Goal: Task Accomplishment & Management: Complete application form

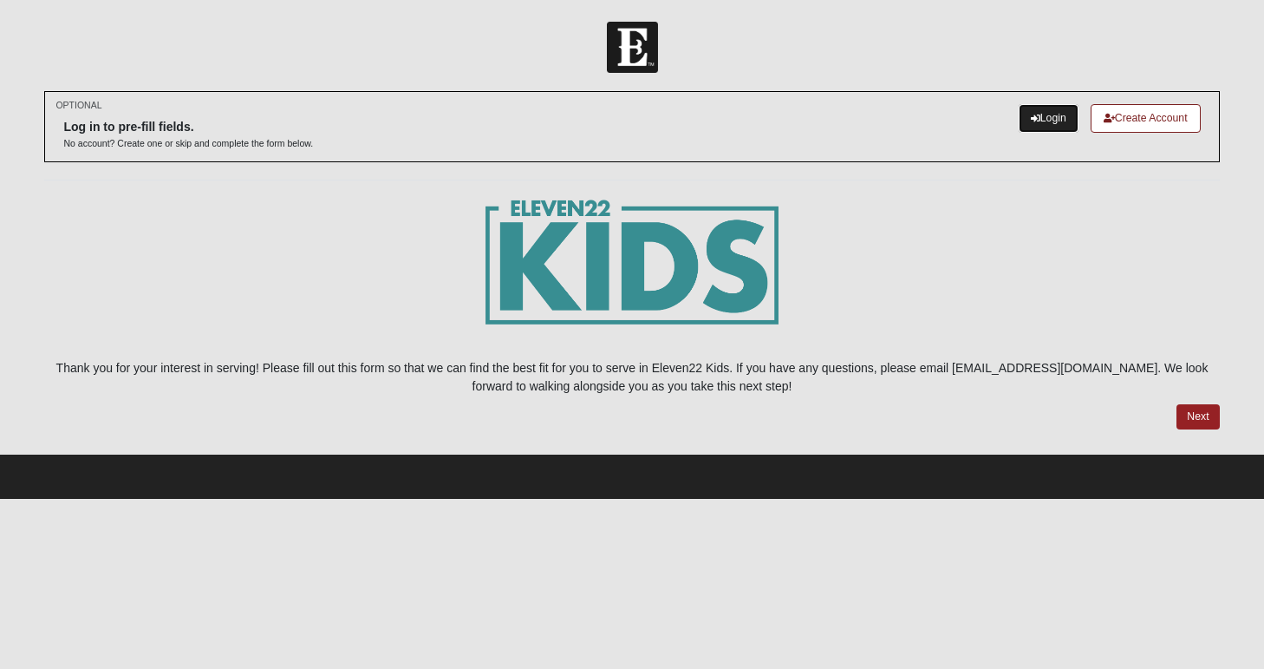
click at [1044, 122] on link "Login" at bounding box center [1049, 118] width 60 height 29
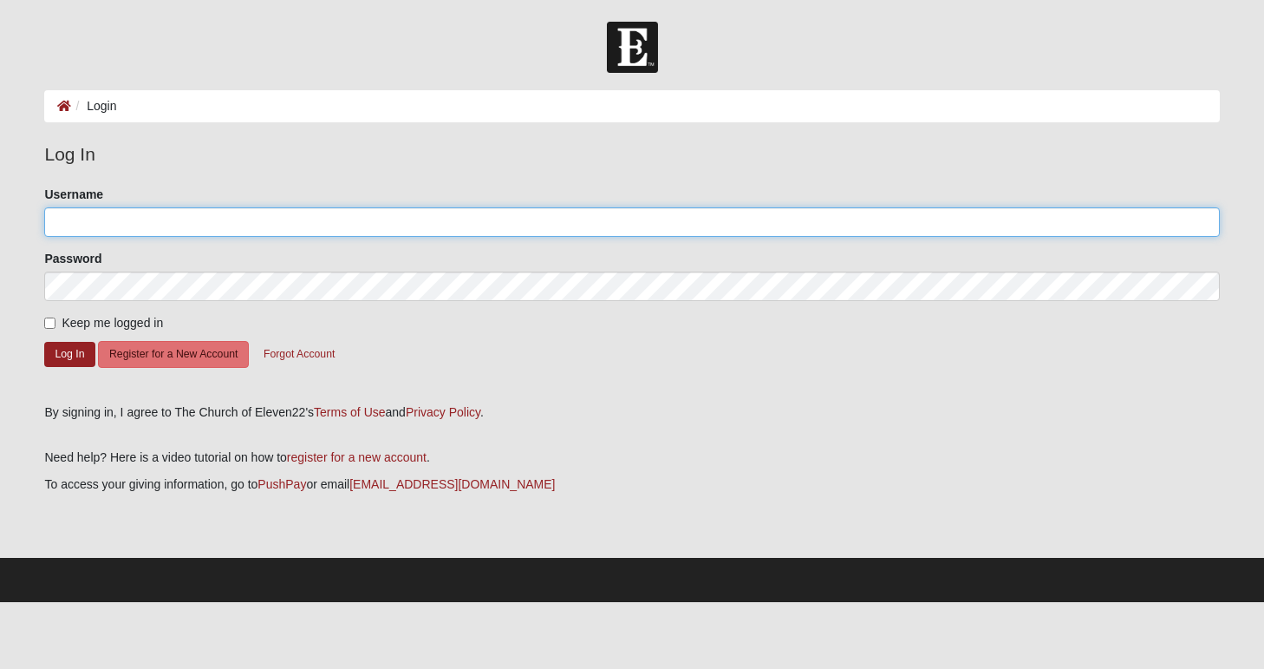
type input "amyleahc"
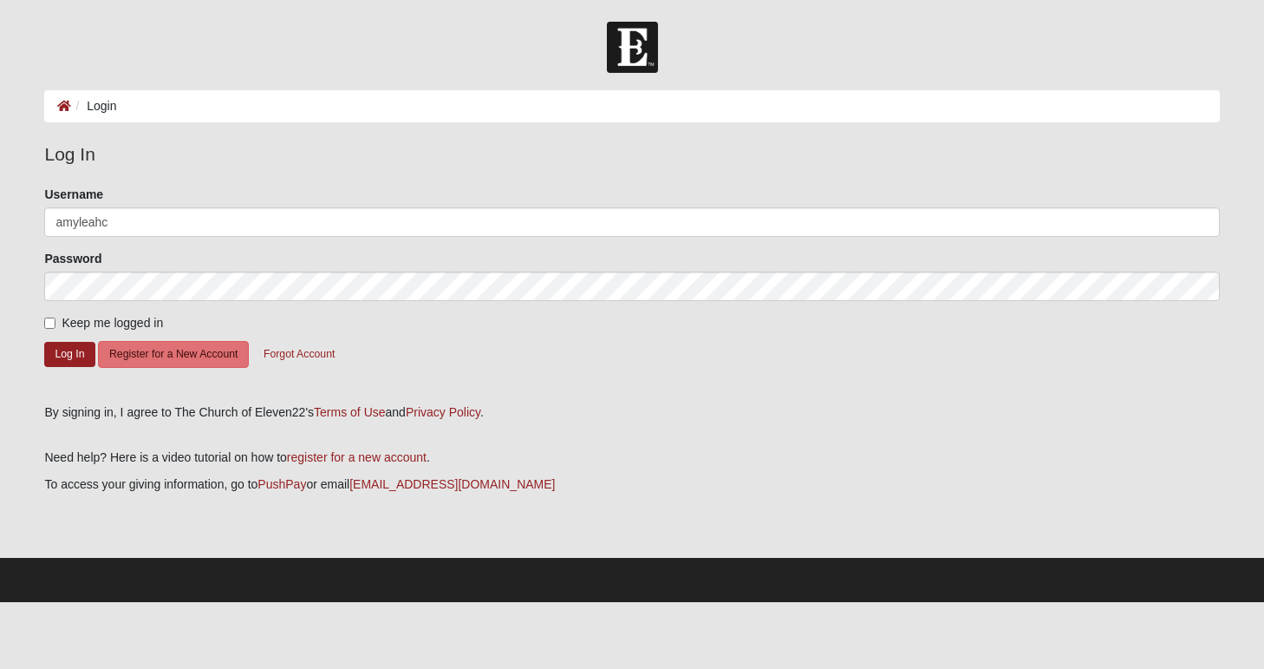
click at [58, 323] on label "Keep me logged in" at bounding box center [103, 323] width 119 height 18
click at [56, 323] on input "Keep me logged in" at bounding box center [49, 322] width 11 height 11
checkbox input "true"
click at [69, 355] on button "Log In" at bounding box center [69, 354] width 50 height 25
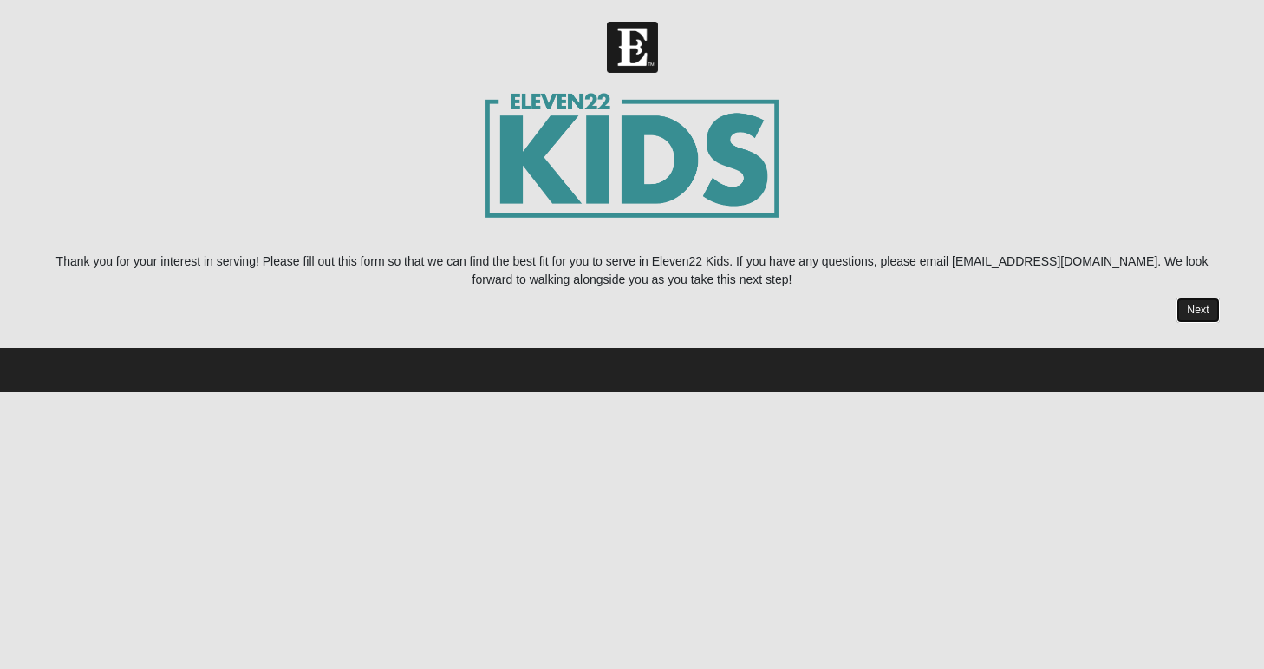
click at [1201, 308] on link "Next" at bounding box center [1198, 309] width 42 height 25
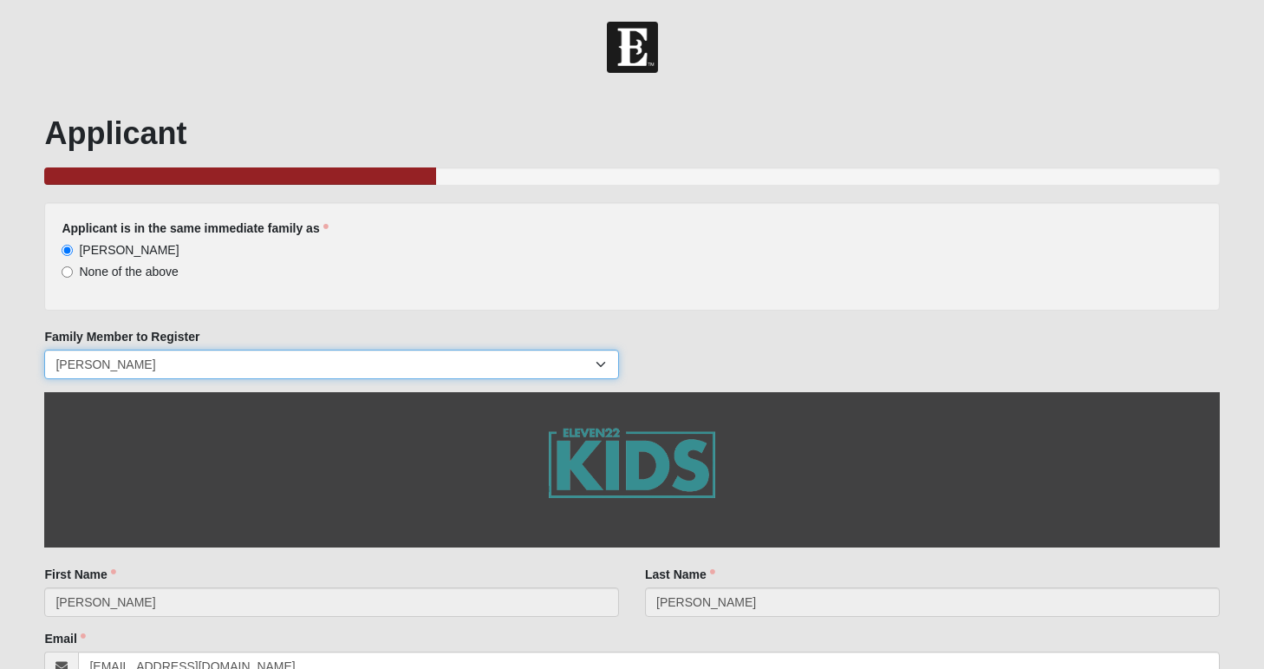
click at [310, 364] on select "[PERSON_NAME] [PERSON_NAME] [PERSON_NAME] [PERSON_NAME] [PERSON_NAME] [PERSON_N…" at bounding box center [331, 364] width 575 height 29
select select "141075"
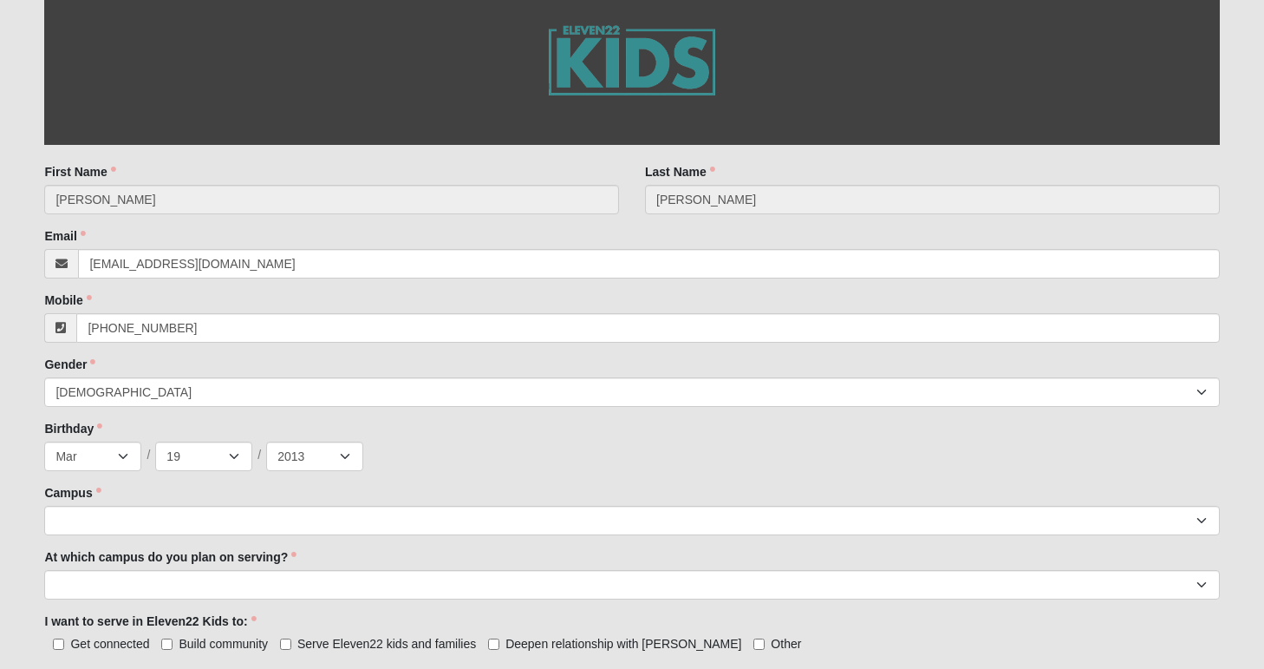
scroll to position [415, 0]
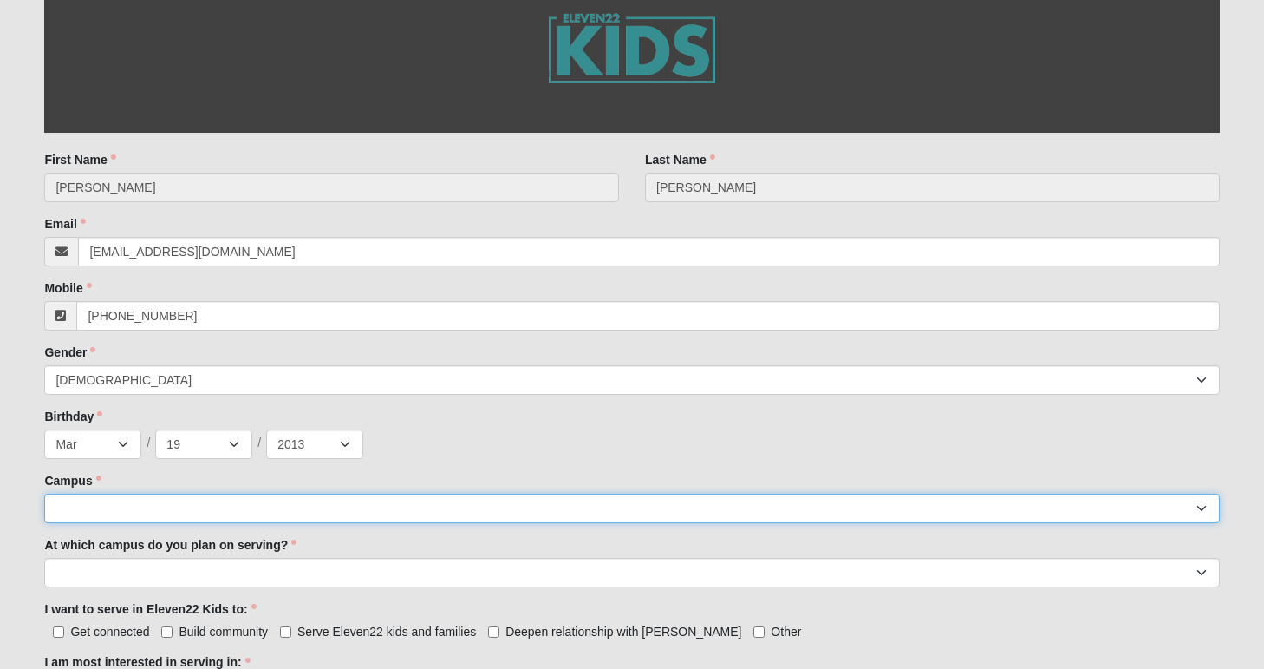
click at [106, 506] on select "Arlington Baymeadows Eleven22 Online [PERSON_NAME][GEOGRAPHIC_DATA] Jesup [GEOG…" at bounding box center [631, 507] width 1175 height 29
select select "3"
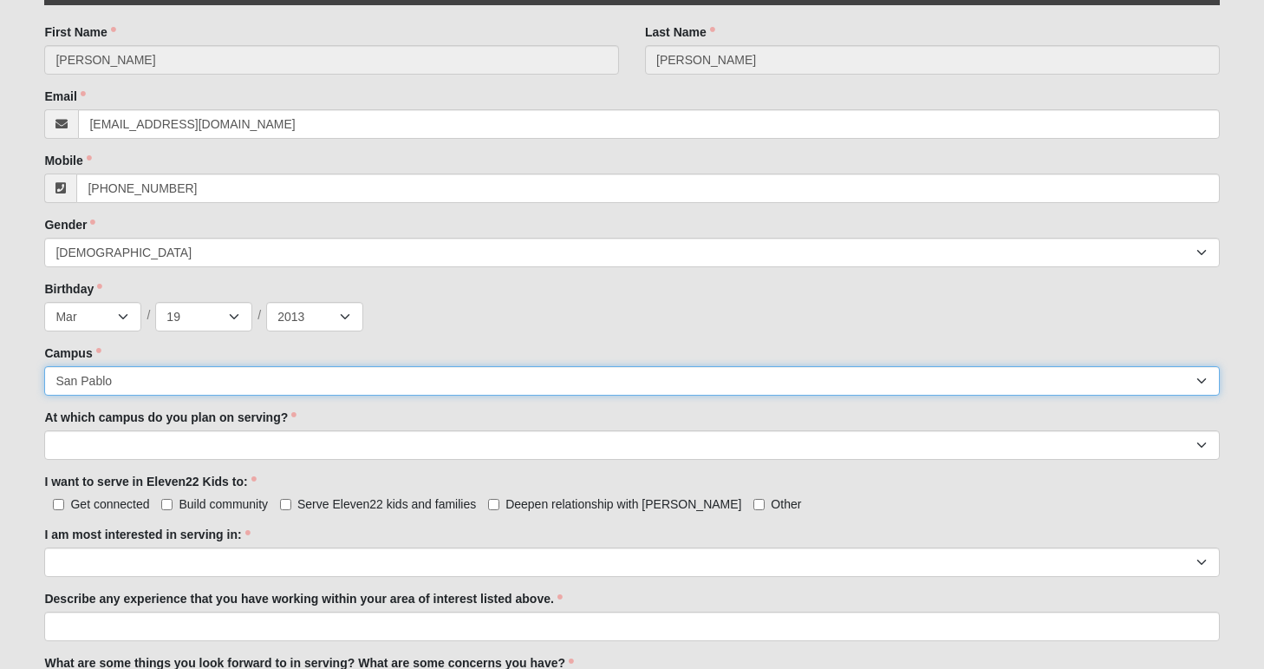
scroll to position [559, 0]
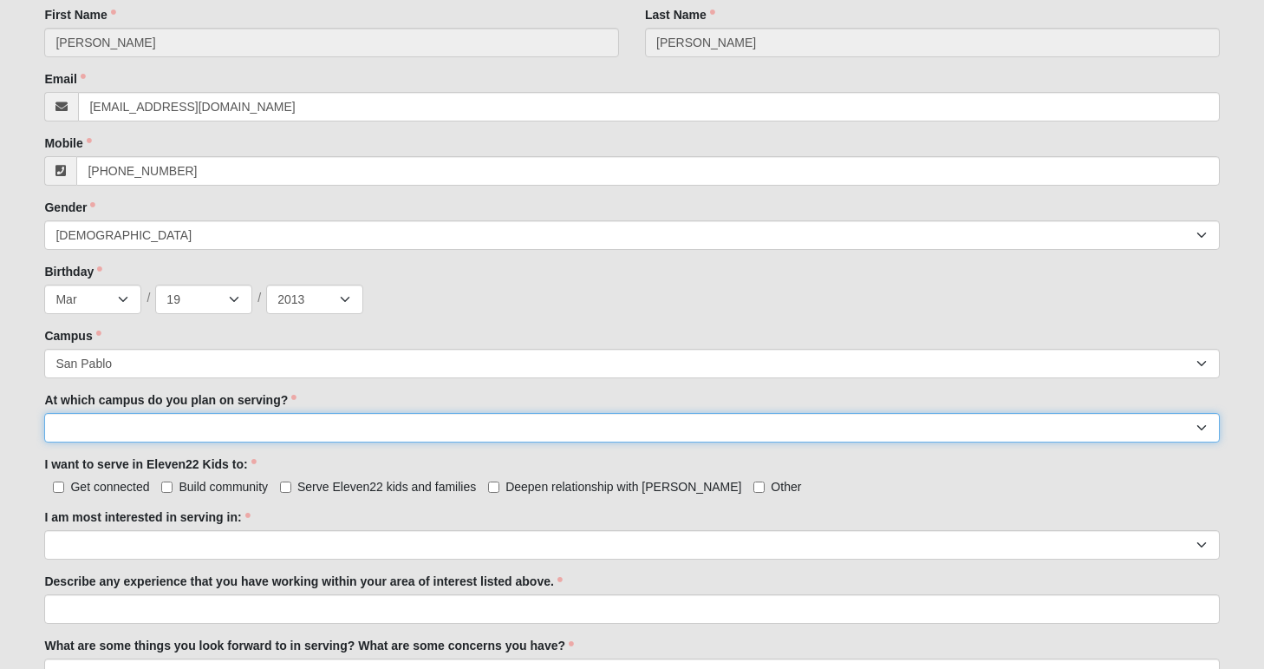
click at [75, 429] on select "[GEOGRAPHIC_DATA] [PERSON_NAME][GEOGRAPHIC_DATA] [GEOGRAPHIC_DATA] [GEOGRAPHIC_…" at bounding box center [631, 427] width 1175 height 29
select select "San Pablo"
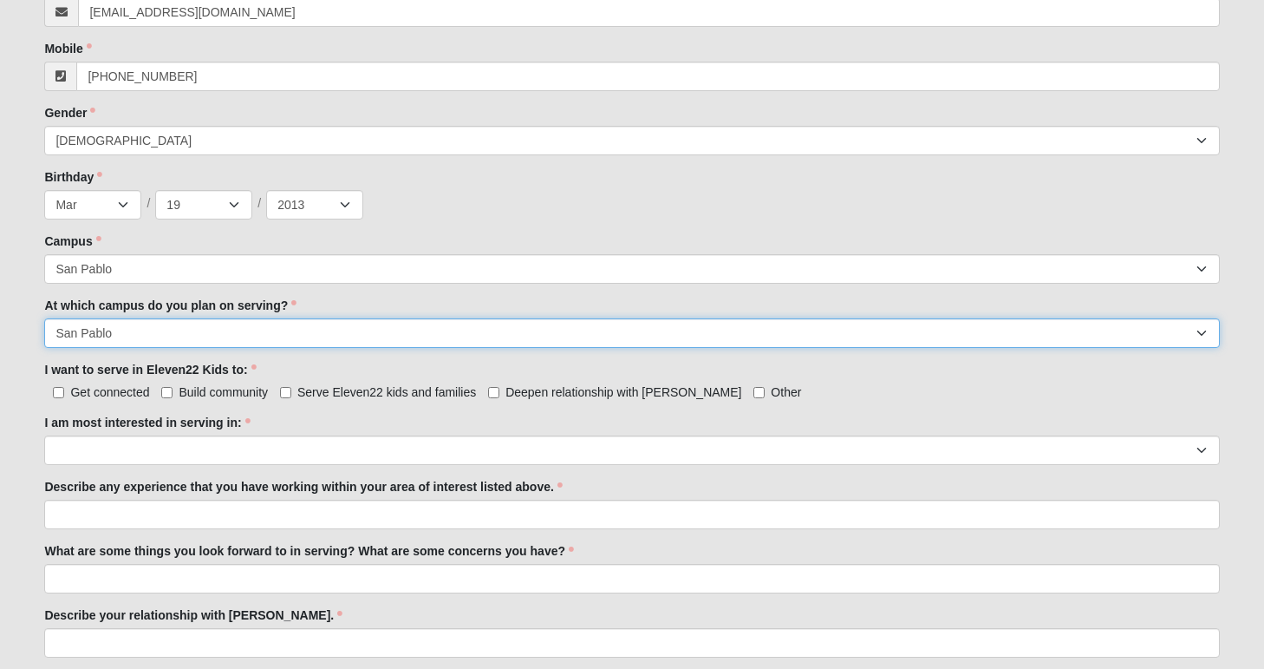
scroll to position [663, 0]
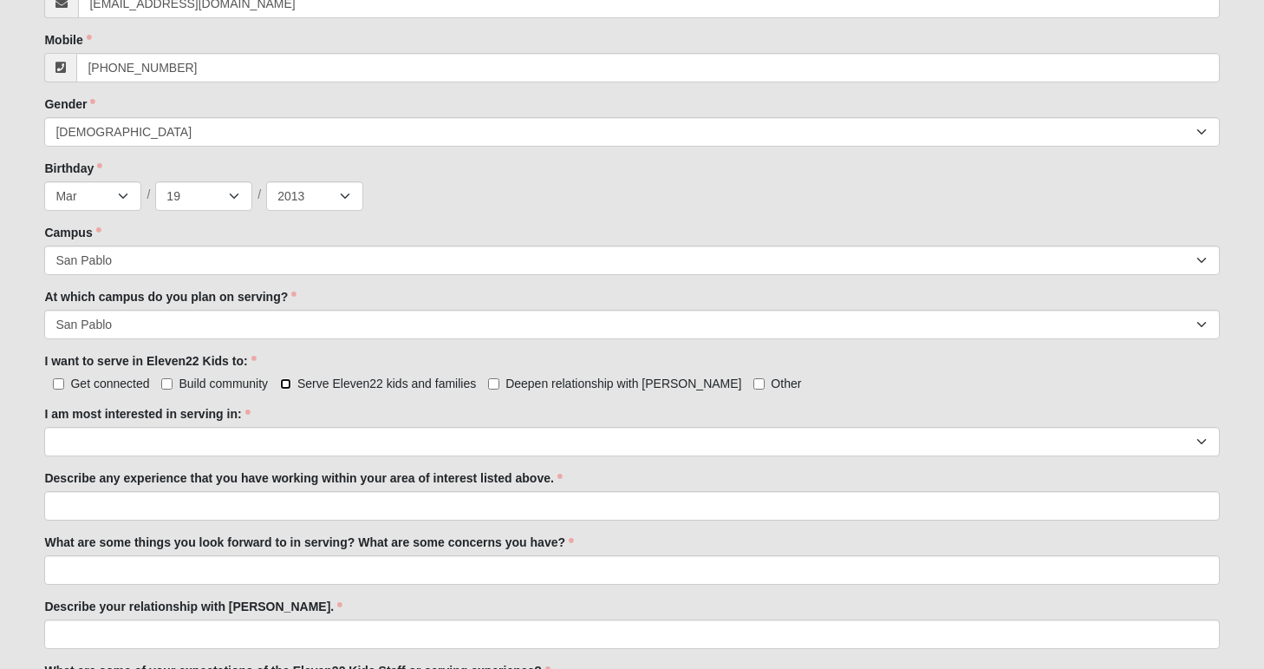
click at [286, 386] on input "Serve Eleven22 kids and families" at bounding box center [285, 383] width 11 height 11
checkbox input "true"
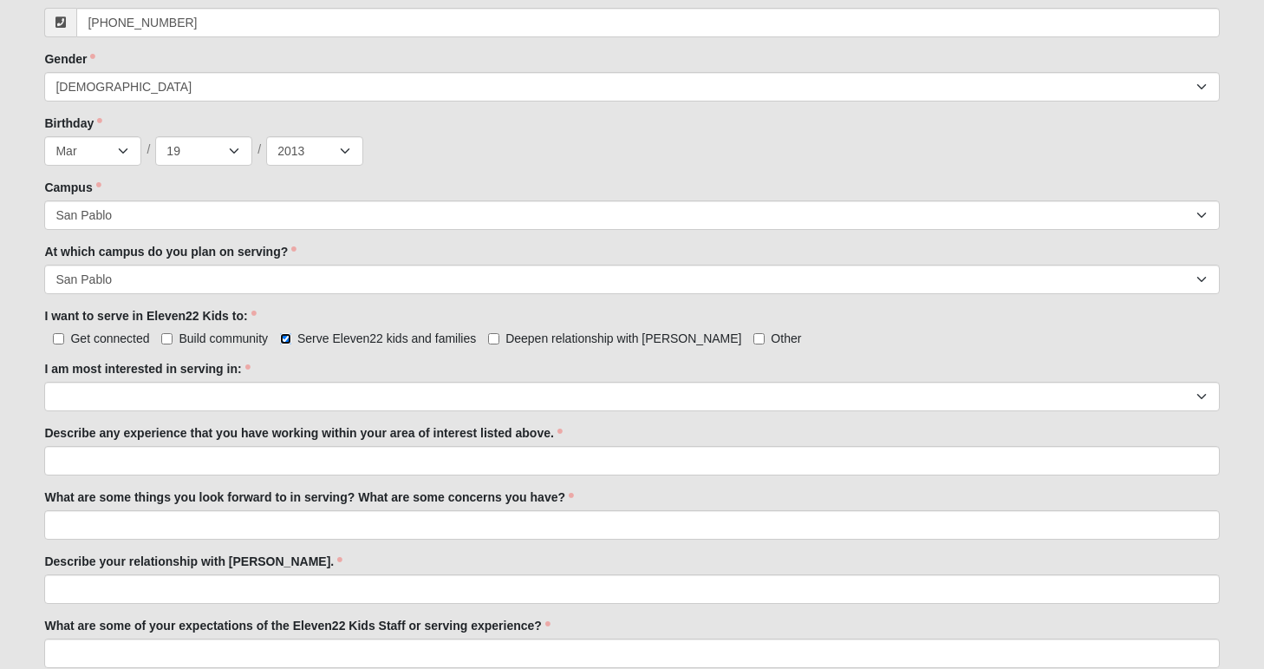
scroll to position [724, 0]
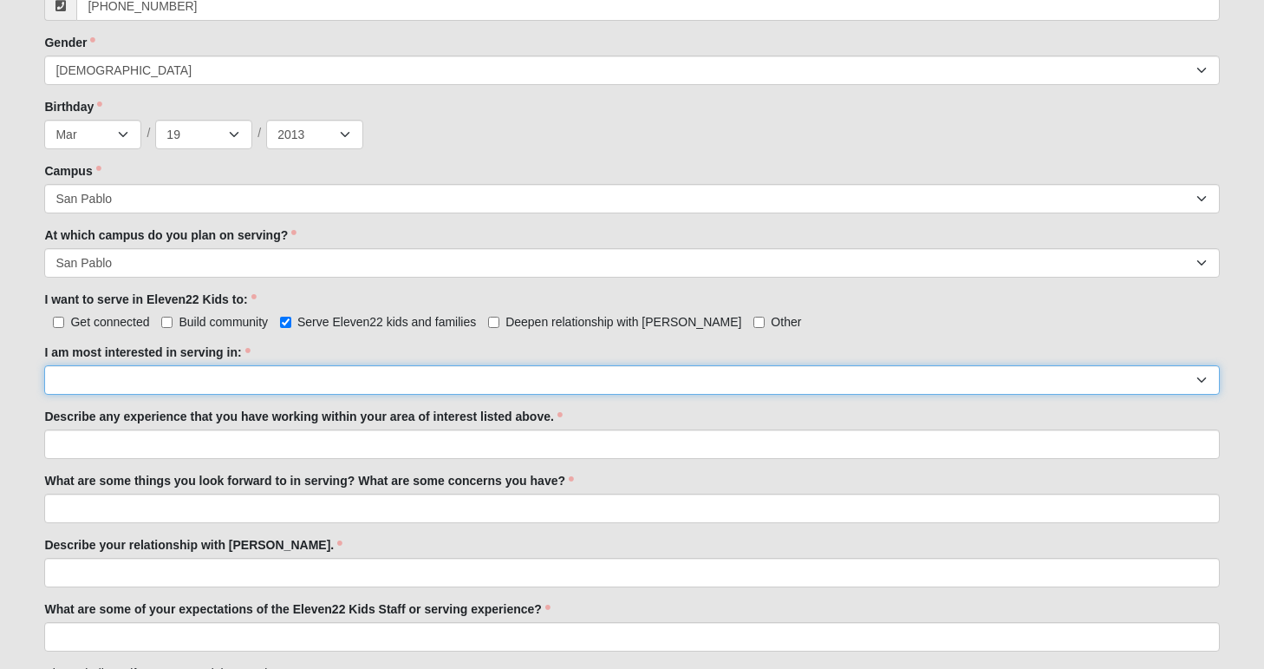
click at [95, 383] on select "Registration Tour Guide Preschool Disciple Group Leader Elementary Disciple Gro…" at bounding box center [631, 379] width 1175 height 29
select select "Large Group Worship"
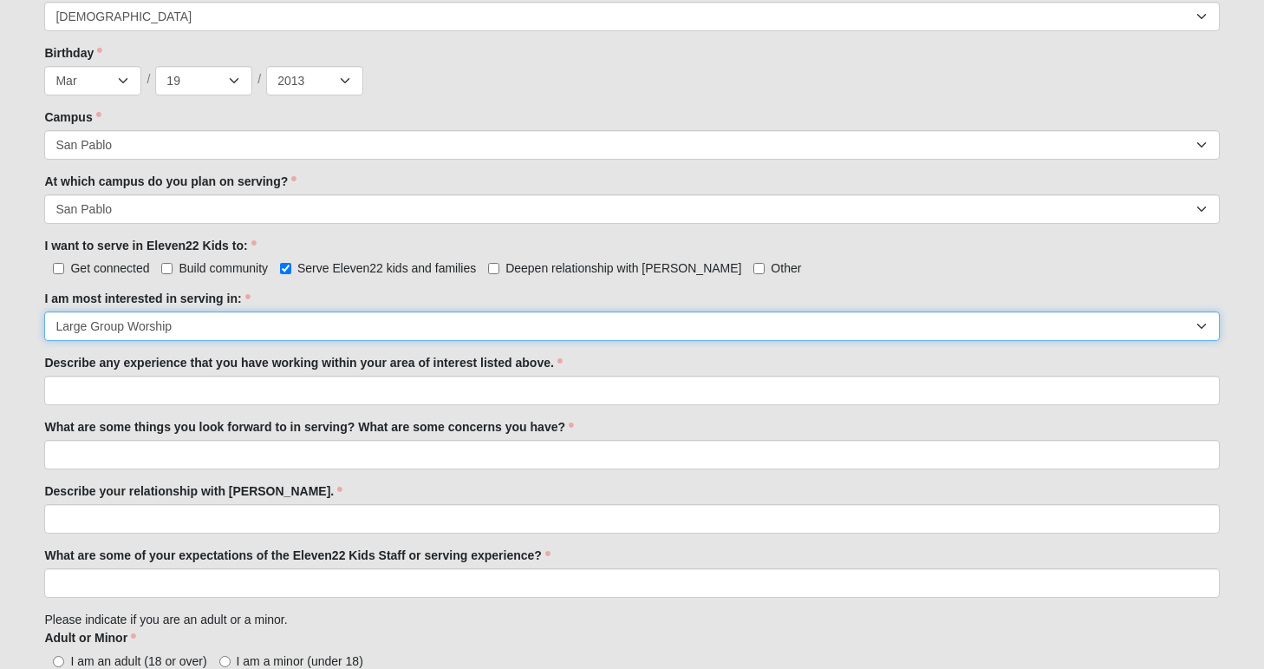
scroll to position [782, 0]
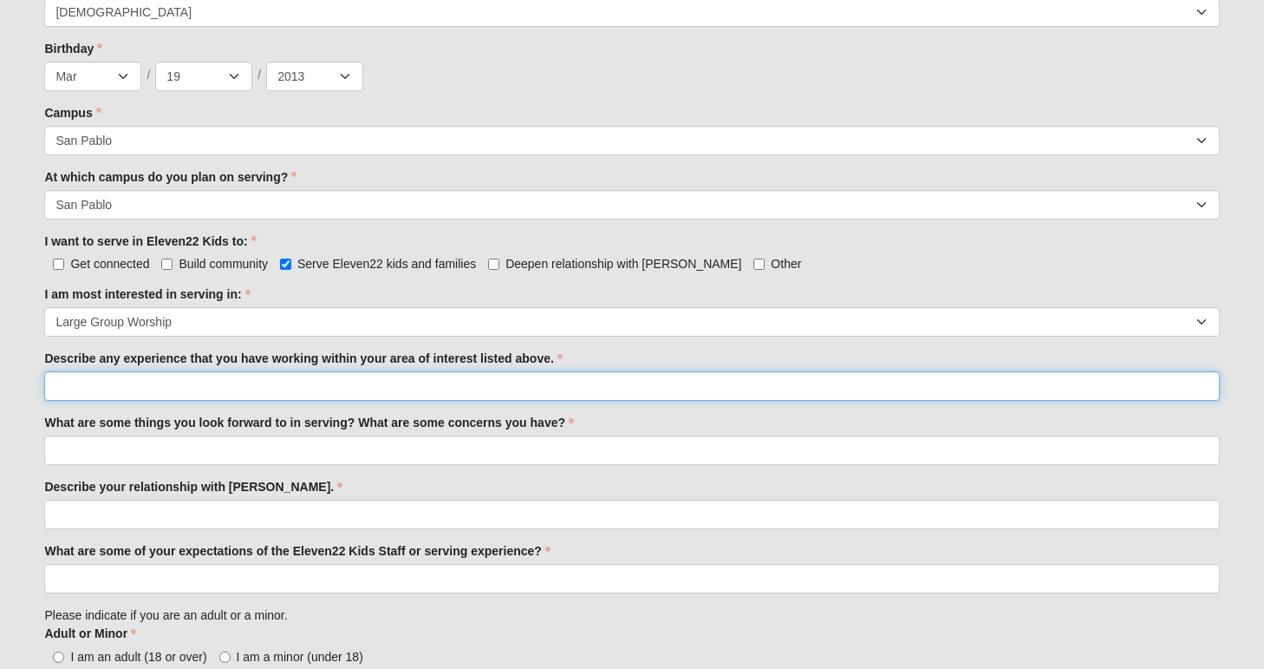
click at [88, 390] on input "Describe any experience that you have working within your area of interest list…" at bounding box center [631, 385] width 1175 height 29
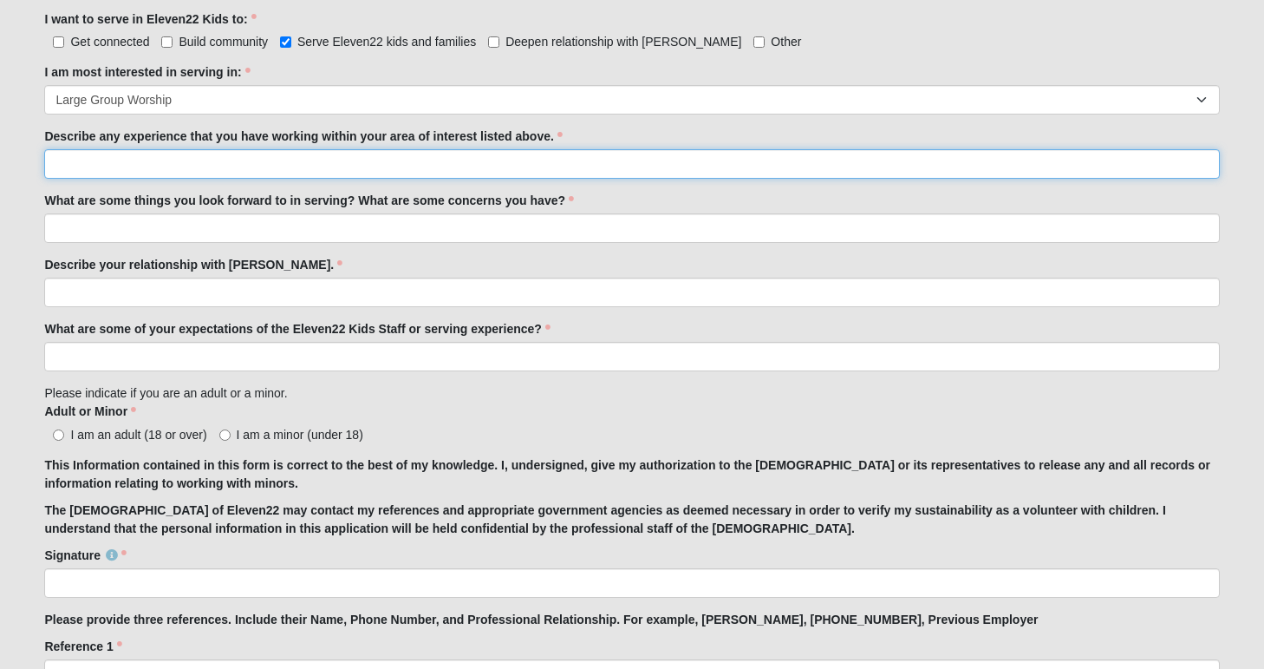
scroll to position [1025, 0]
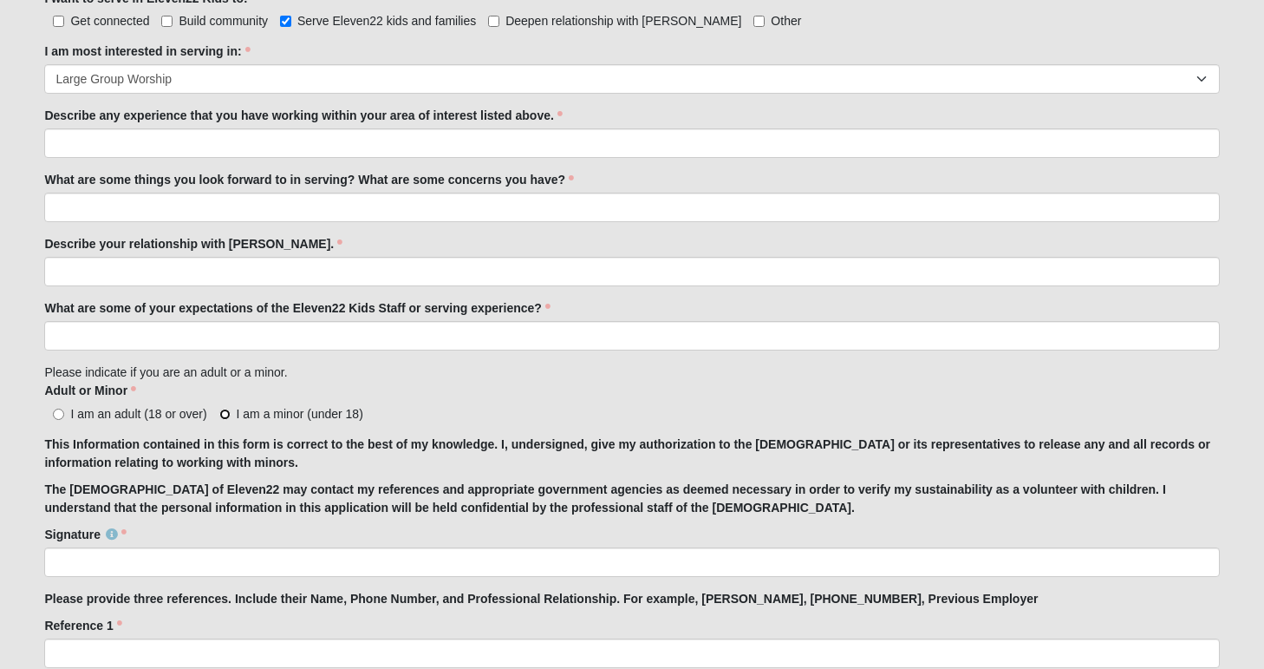
click at [225, 414] on input "I am a minor (under 18)" at bounding box center [224, 413] width 11 height 11
radio input "true"
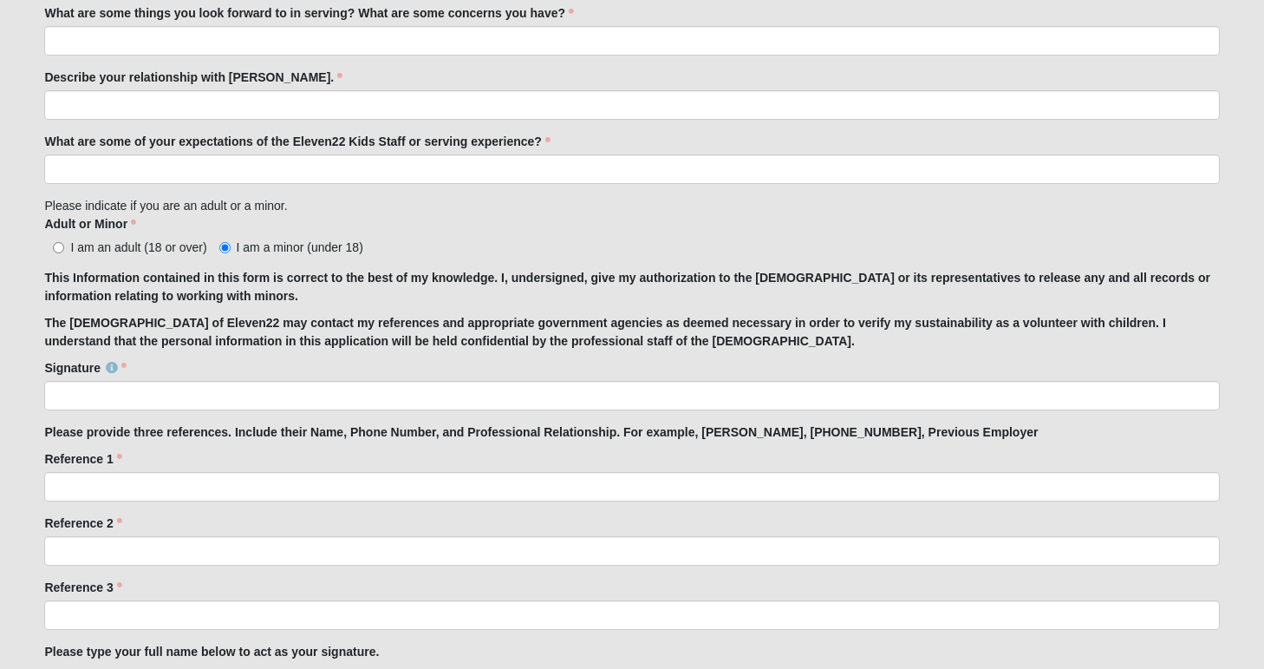
scroll to position [1193, 0]
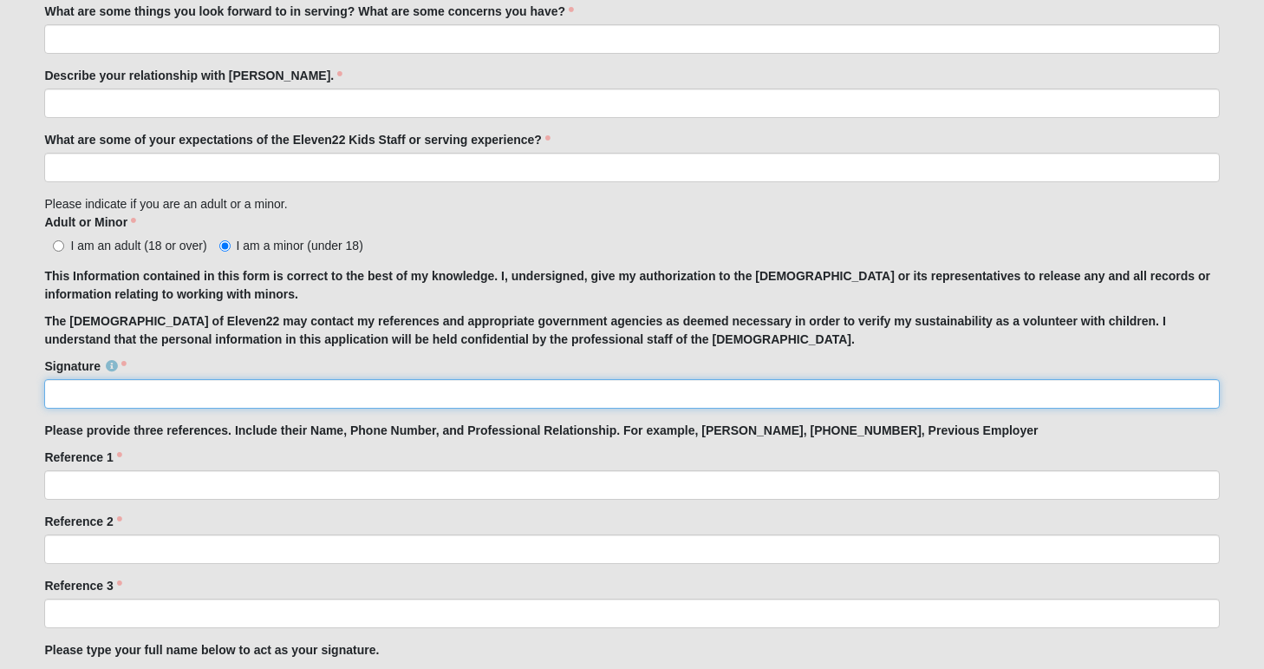
click at [173, 392] on input "Signature" at bounding box center [631, 393] width 1175 height 29
type input "[PERSON_NAME]"
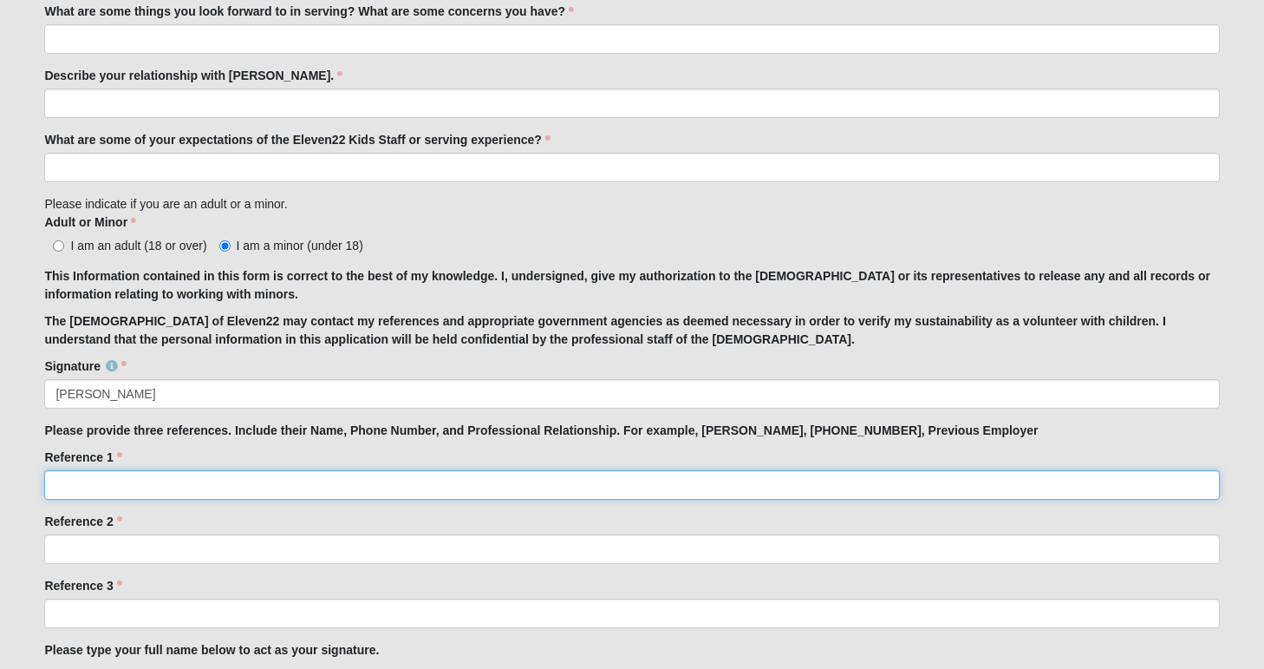
click at [170, 481] on input "Reference 1" at bounding box center [631, 484] width 1175 height 29
type input "[PERSON_NAME], [PHONE_NUMBER]"
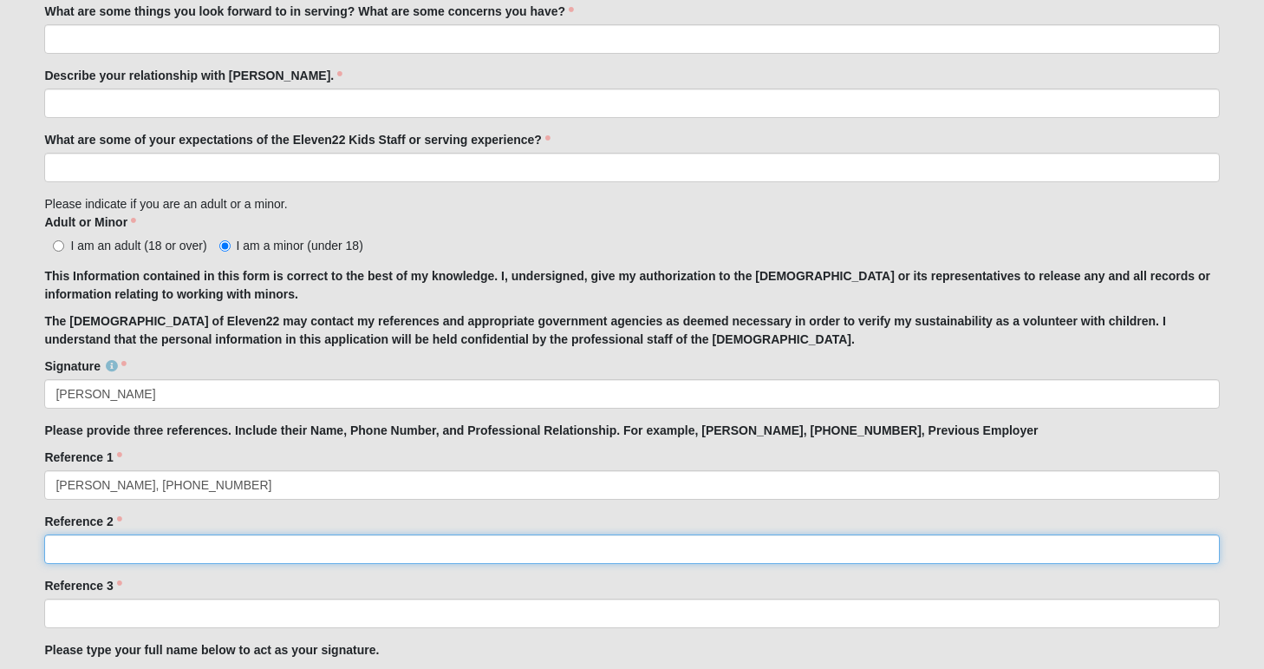
click at [139, 548] on input "Reference 2" at bounding box center [631, 548] width 1175 height 29
type input "[PERSON_NAME], [PHONE_NUMBER]"
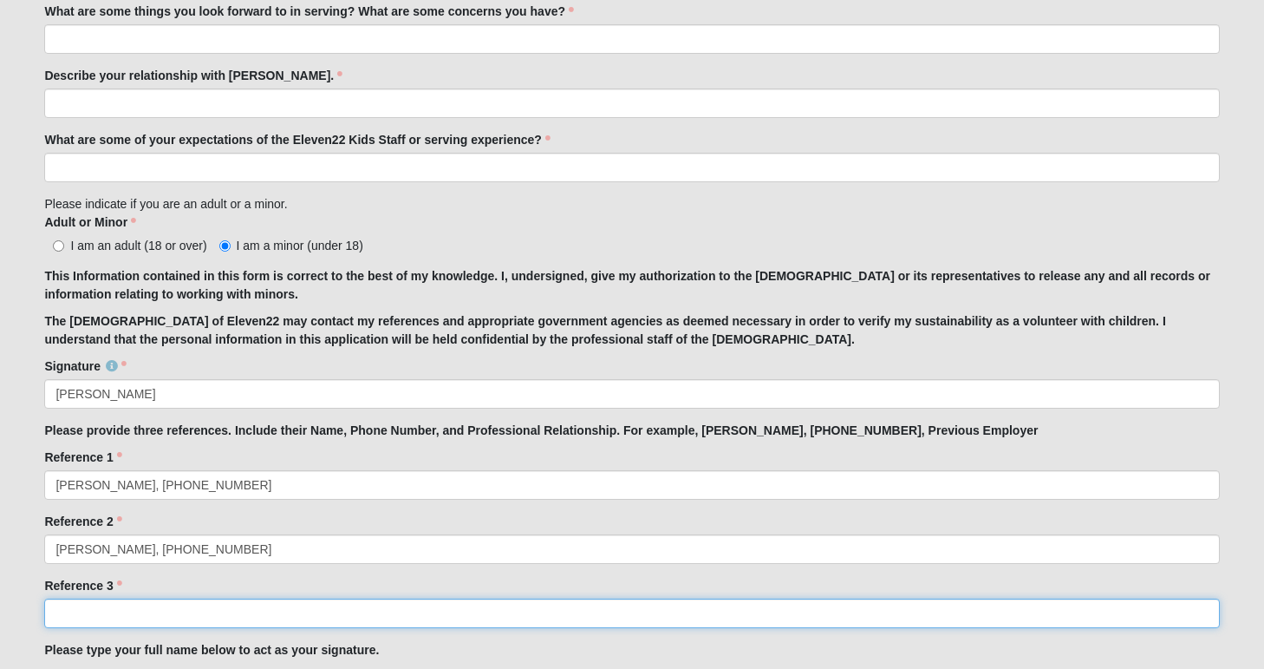
click at [121, 616] on input "Reference 3" at bounding box center [631, 612] width 1175 height 29
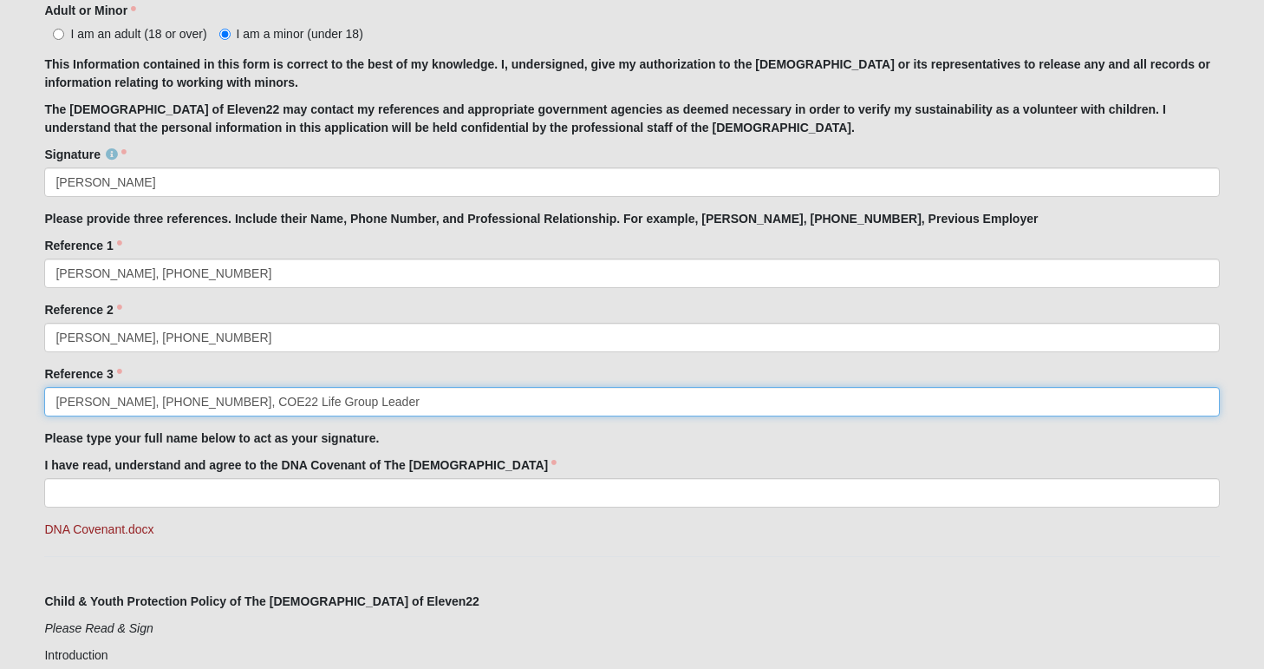
scroll to position [1409, 0]
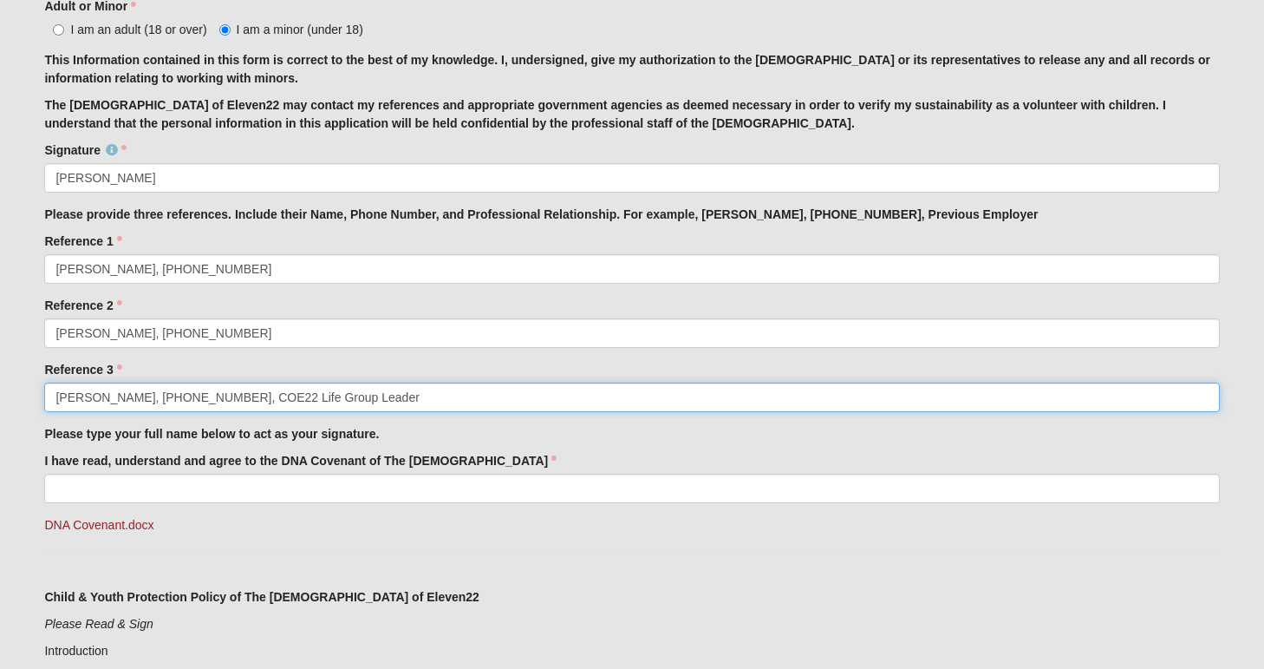
type input "[PERSON_NAME], [PHONE_NUMBER], COE22 Life Group Leader"
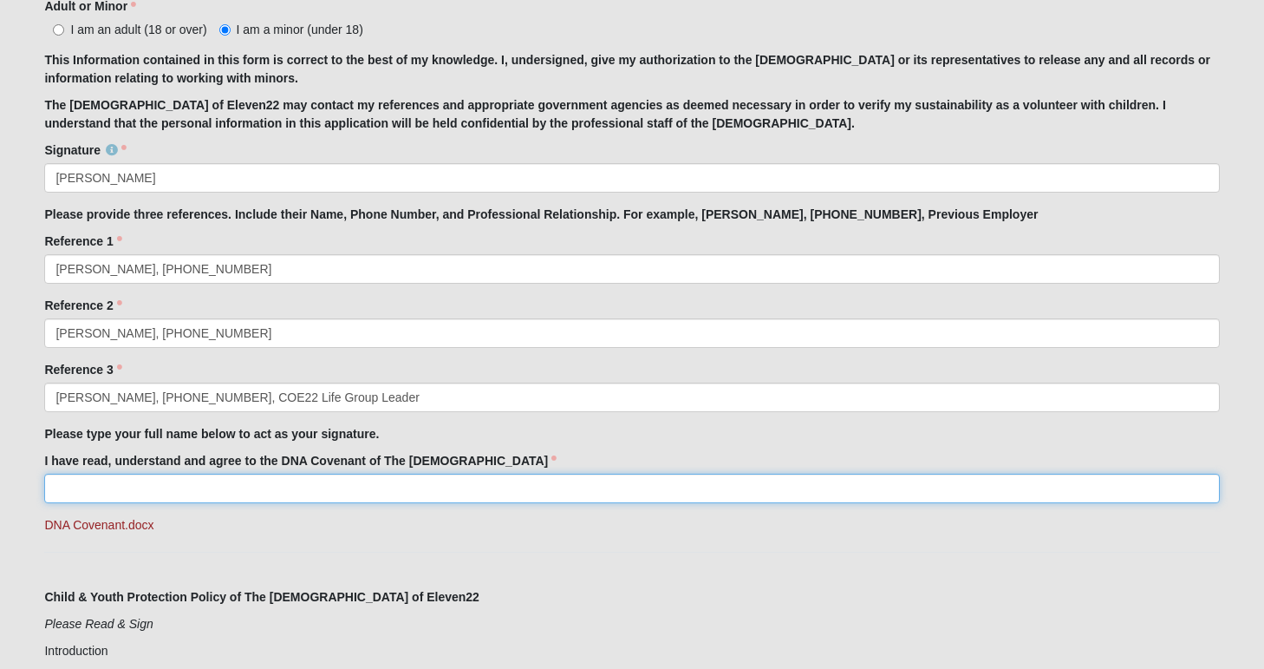
click at [78, 486] on input "I have read, understand and agree to the DNA Covenant of The [DEMOGRAPHIC_DATA]" at bounding box center [631, 488] width 1175 height 29
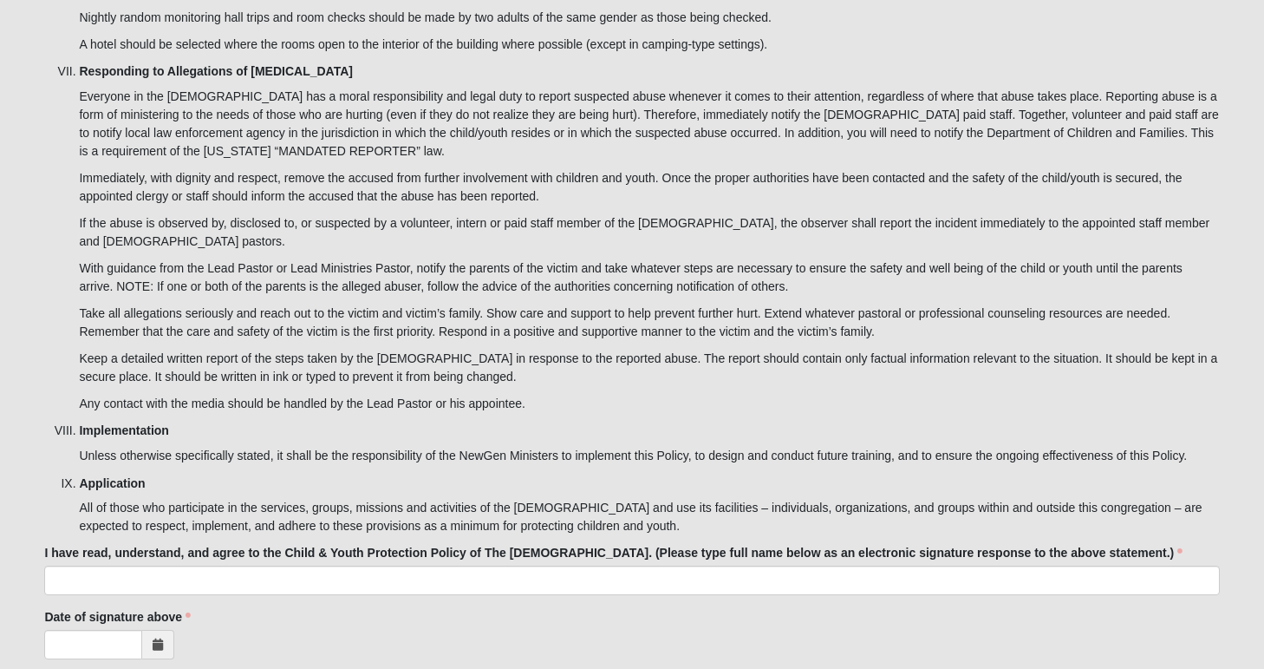
scroll to position [5019, 0]
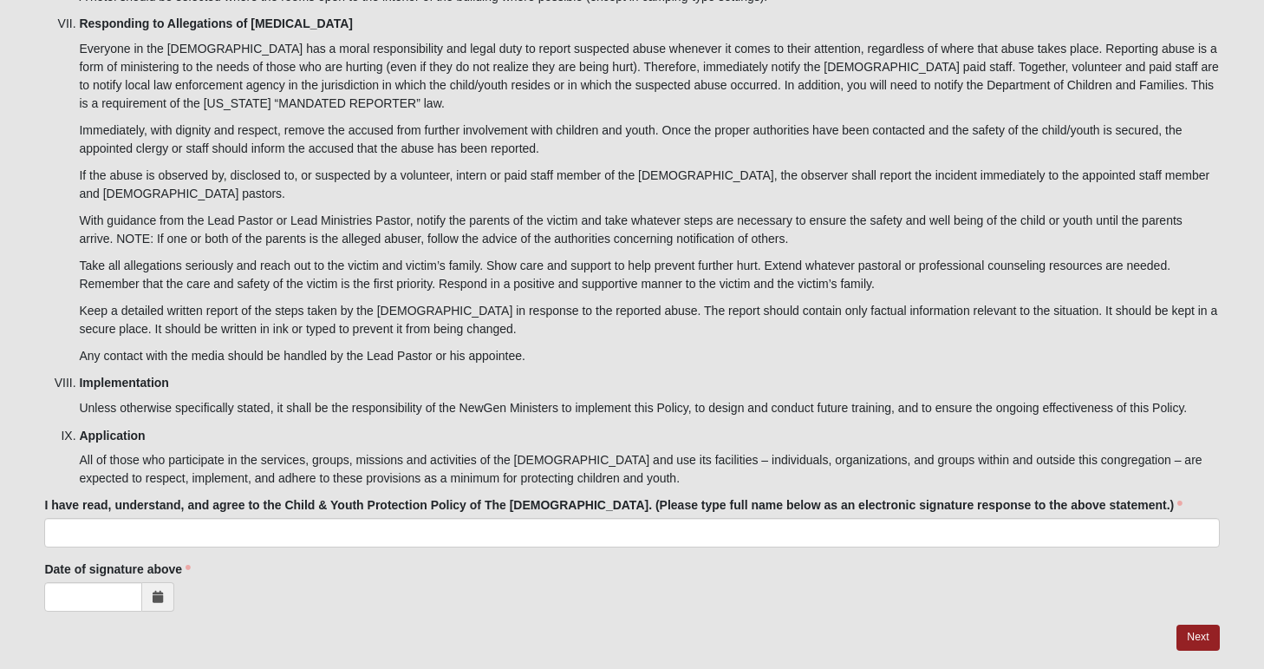
type input "[PERSON_NAME]"
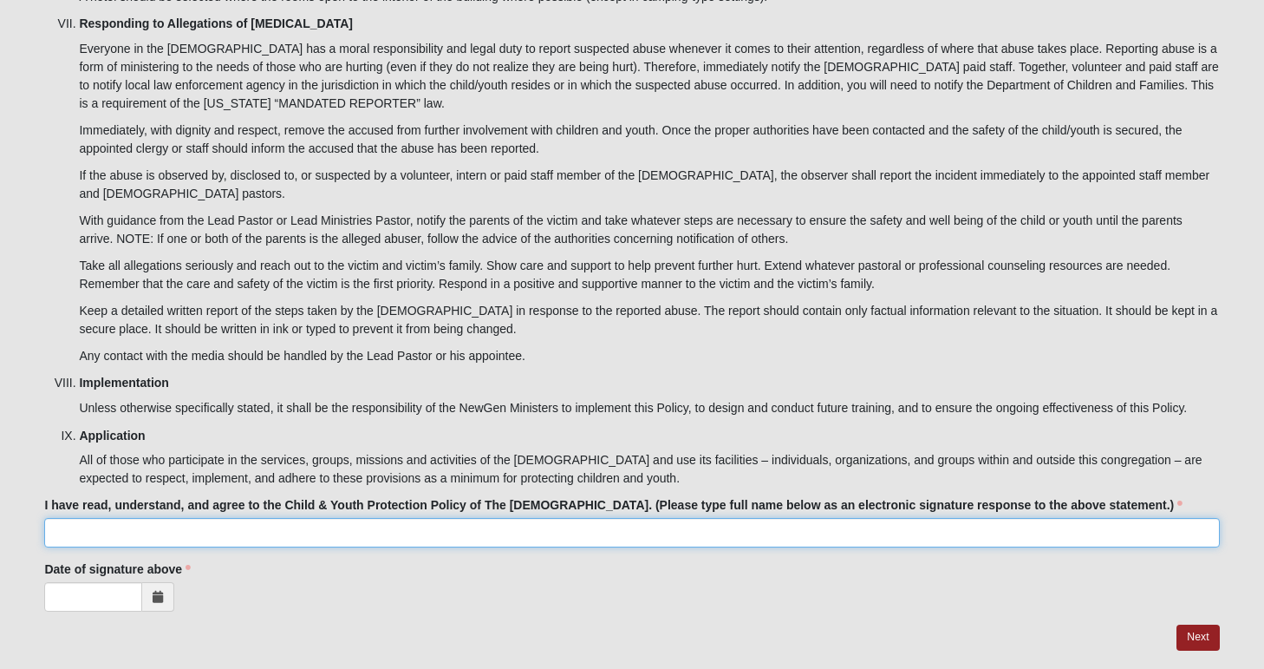
click at [71, 518] on input "I have read, understand, and agree to the Child & Youth Protection Policy of Th…" at bounding box center [631, 532] width 1175 height 29
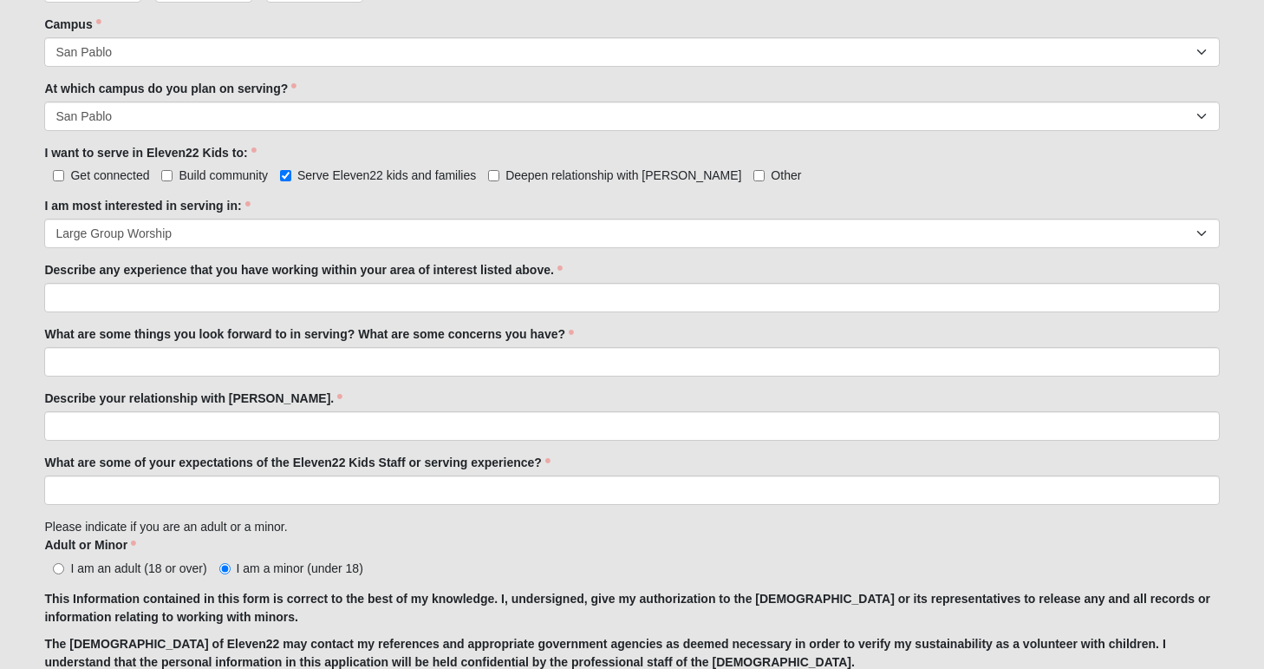
scroll to position [868, 0]
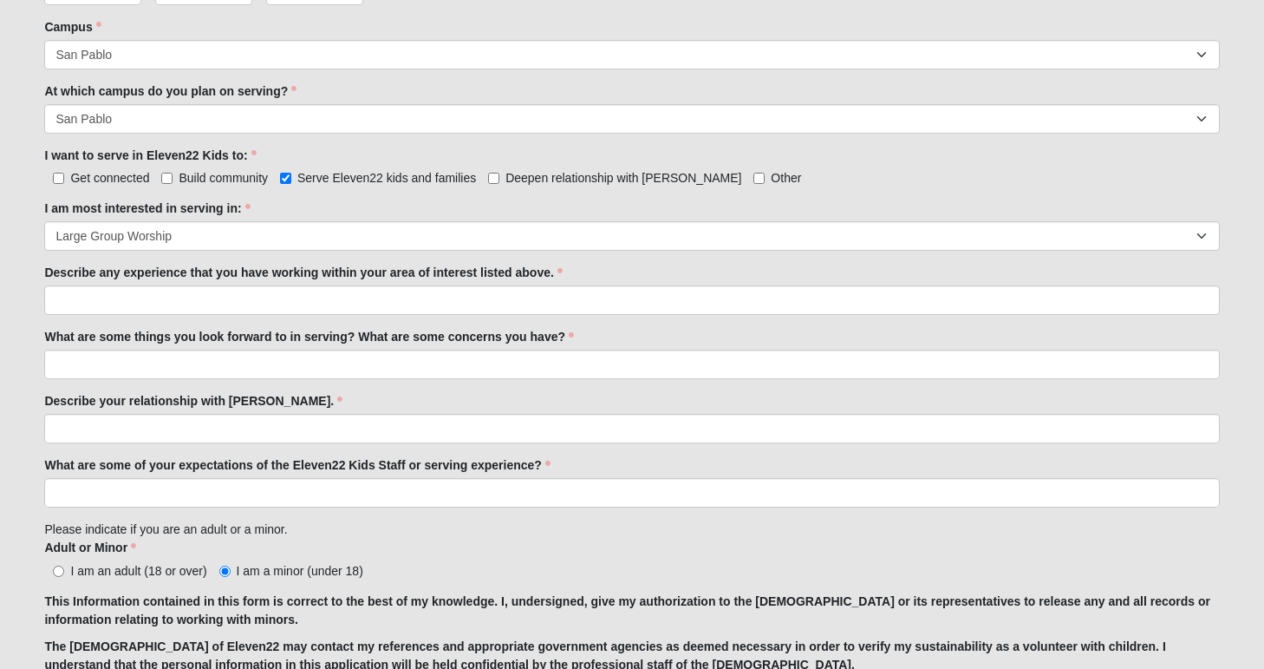
type input "[PERSON_NAME]"
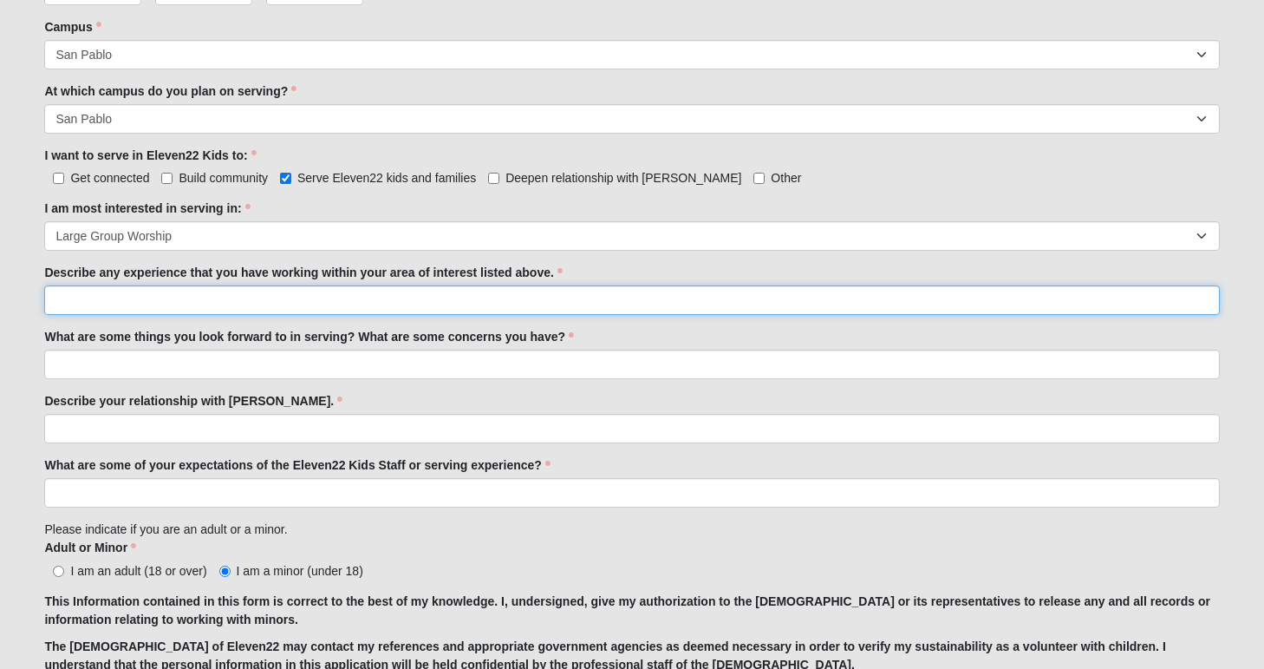
click at [376, 310] on input "Describe any experience that you have working within your area of interest list…" at bounding box center [631, 299] width 1175 height 29
click at [199, 303] on input "My experience in this field has been being in the play at school," at bounding box center [631, 299] width 1175 height 29
click at [422, 296] on input "My experience in this area has been being in the play at school," at bounding box center [631, 299] width 1175 height 29
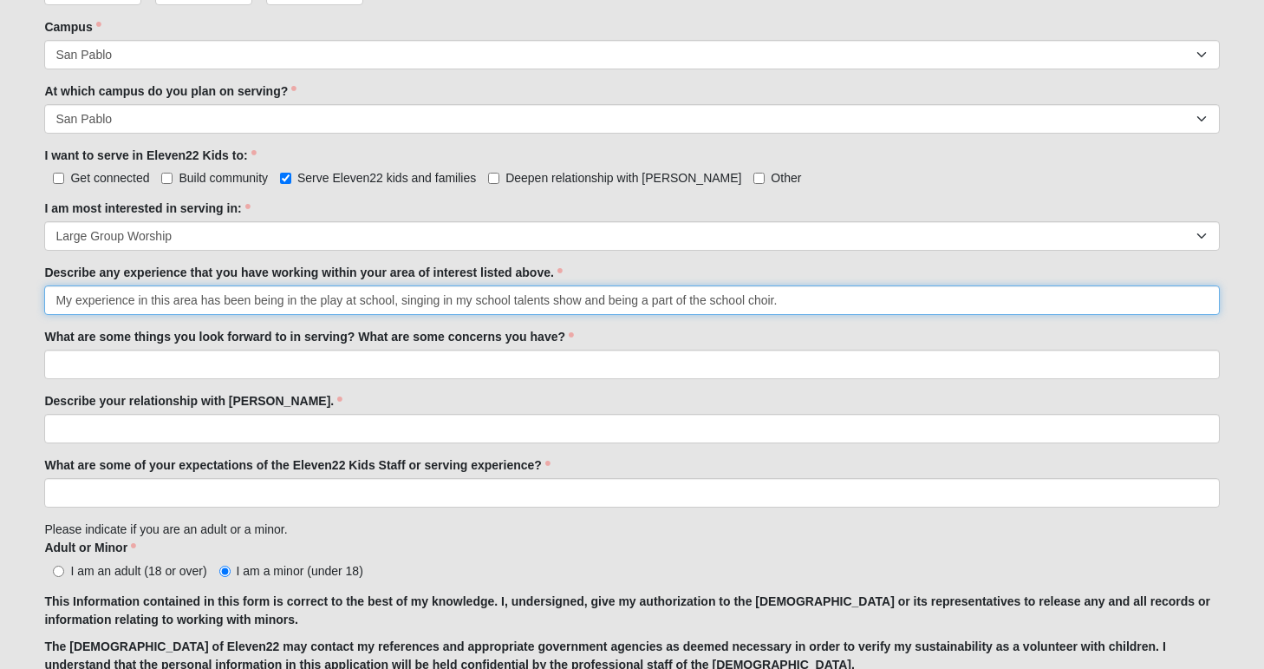
type input "My experience in this area has been being in the play at school, singing in my …"
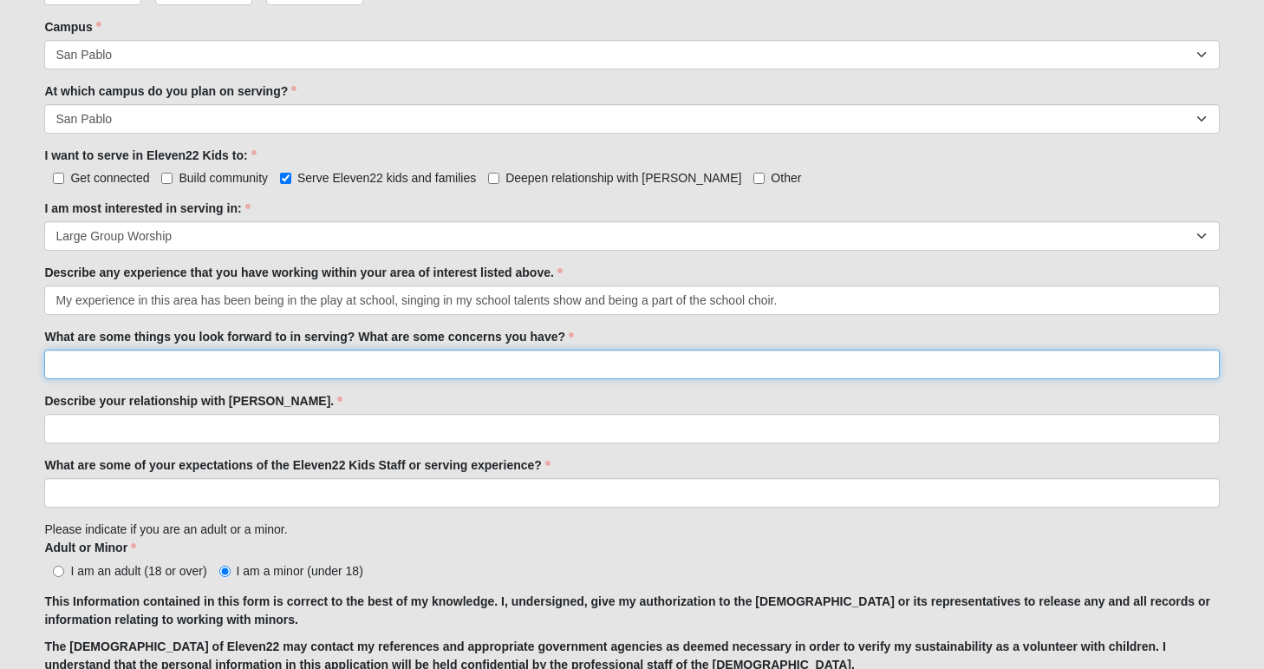
click at [314, 358] on input "What are some things you look forward to in serving? What are some concerns you…" at bounding box center [631, 364] width 1175 height 29
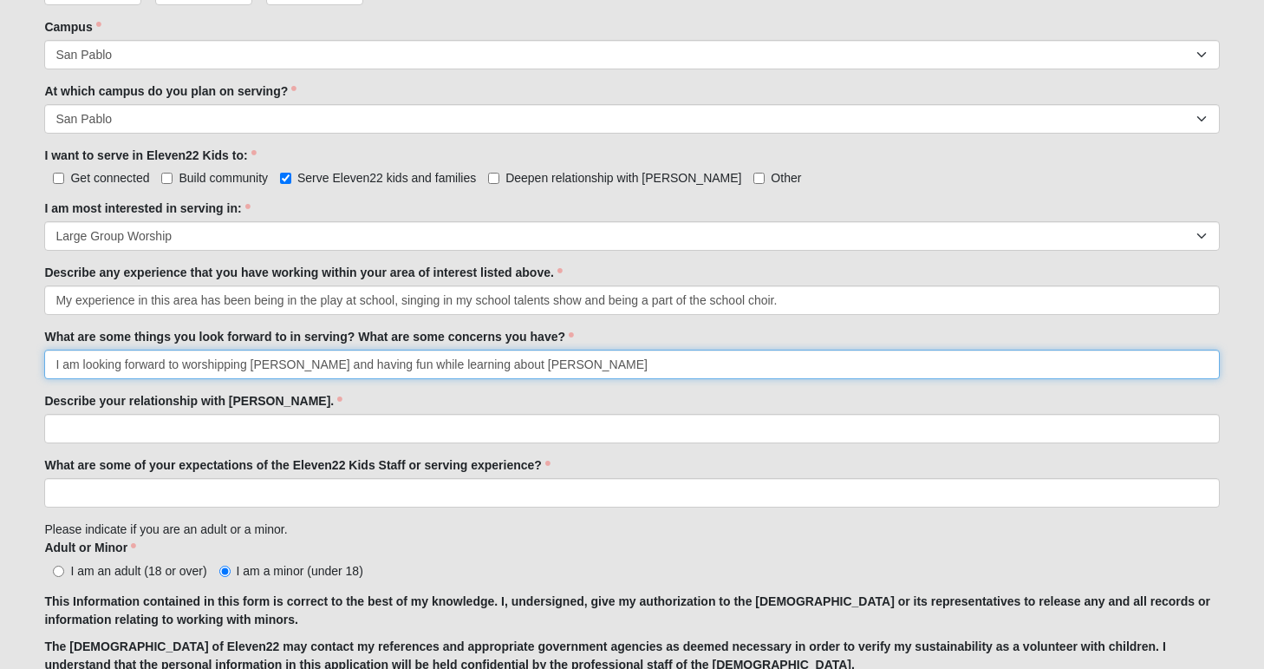
type input "I am looking forward to worshipping [PERSON_NAME] and having fun while learning…"
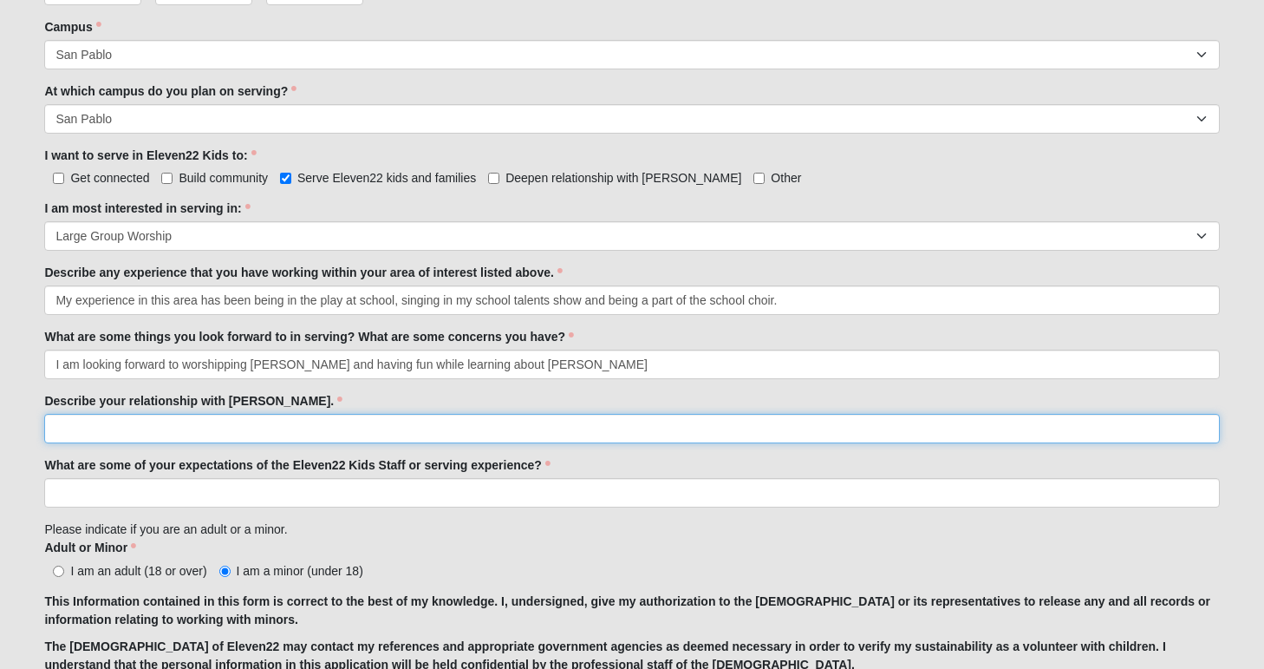
click at [121, 430] on input "Describe your relationship with [PERSON_NAME]." at bounding box center [631, 428] width 1175 height 29
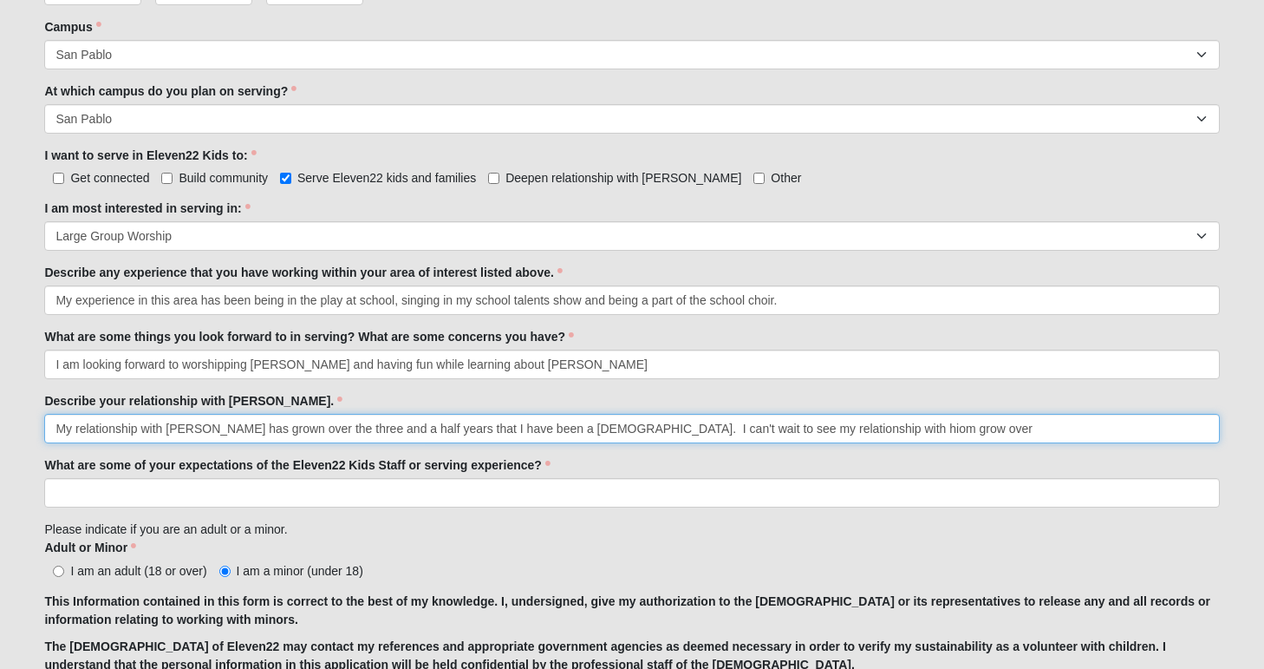
click at [807, 428] on input "My relationship with [PERSON_NAME] has grown over the three and a half years th…" at bounding box center [631, 428] width 1175 height 29
click at [871, 429] on input "My relationship with [PERSON_NAME] has grown over the three and a half years th…" at bounding box center [631, 428] width 1175 height 29
click at [578, 426] on input "My relationship with [PERSON_NAME] has grown over the three and a half years th…" at bounding box center [631, 428] width 1175 height 29
click at [894, 414] on input "My relationship with [PERSON_NAME] has grown over the three and a half years th…" at bounding box center [631, 428] width 1175 height 29
click at [1171, 430] on input "My relationship with [PERSON_NAME] has grown over the three and a half years th…" at bounding box center [631, 428] width 1175 height 29
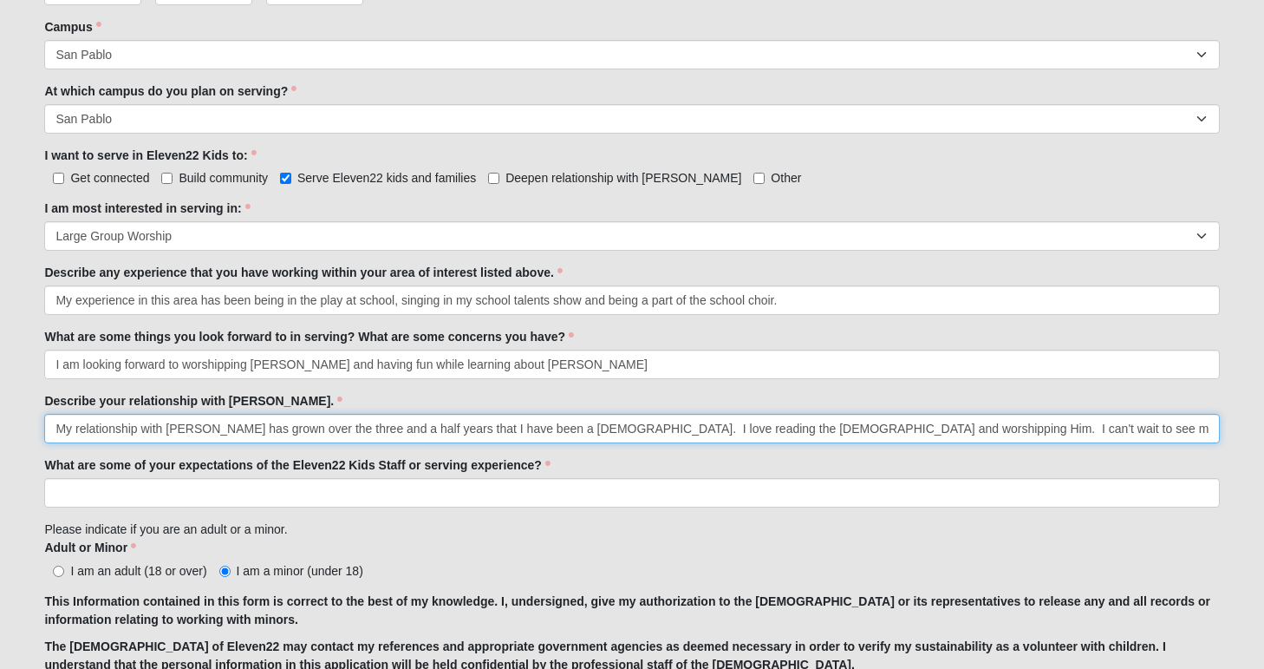
scroll to position [0, 73]
type input "My relationship with [PERSON_NAME] has grown over the three and a half years th…"
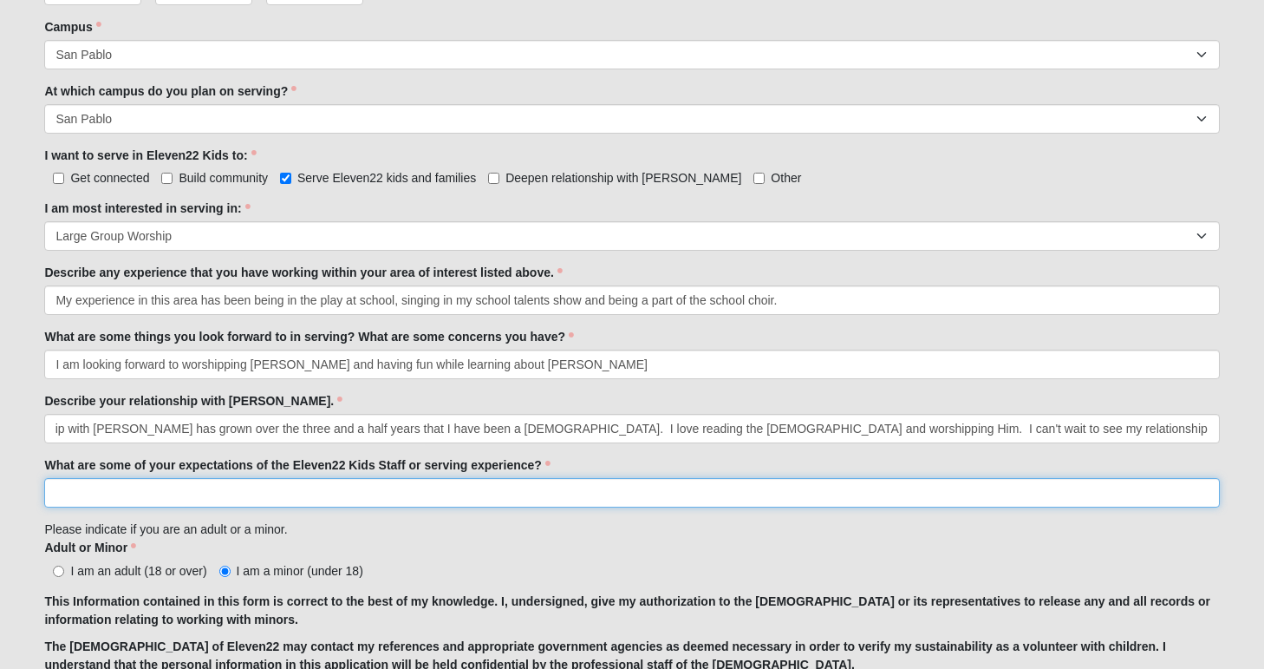
scroll to position [0, 0]
click at [676, 480] on input "What are some of your expectations of the Eleven22 Kids Staff or serving experi…" at bounding box center [631, 492] width 1175 height 29
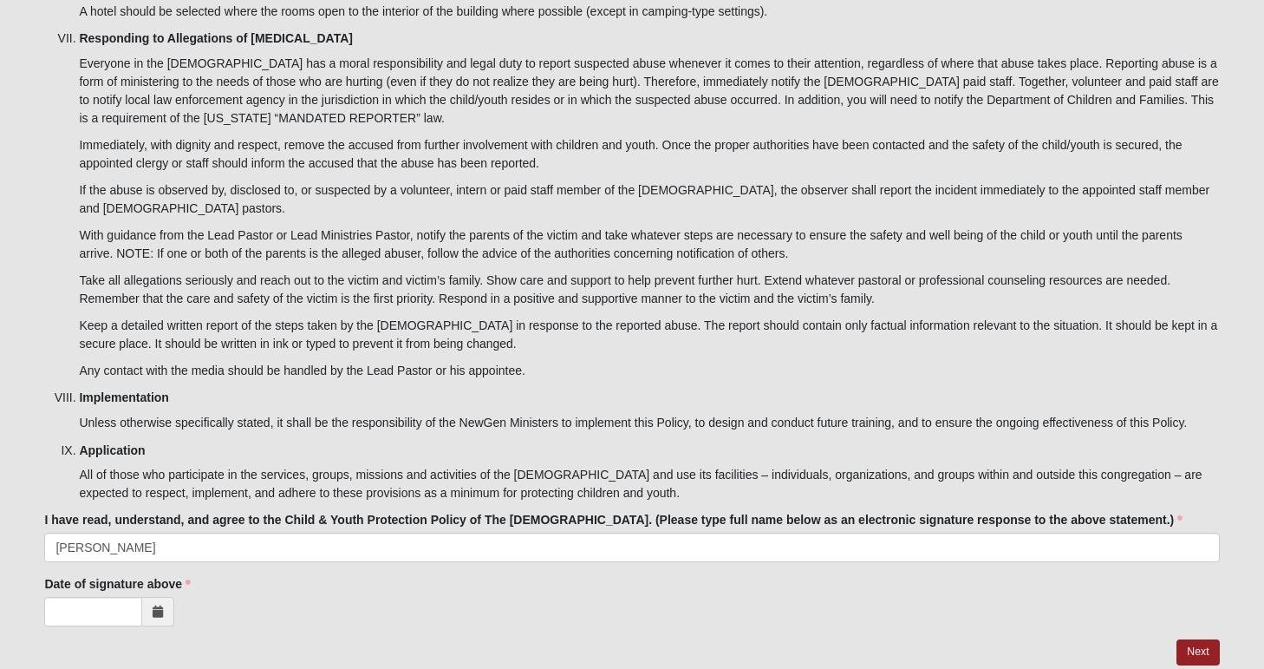
scroll to position [5019, 0]
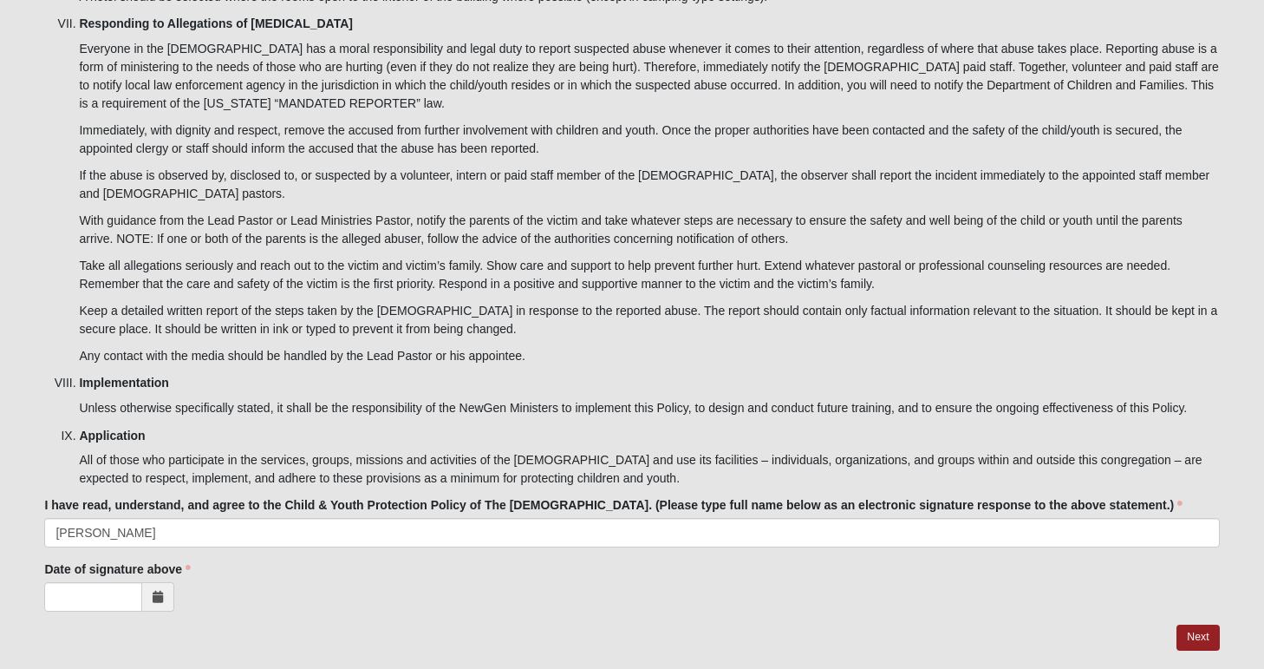
type input "I don't really have any"
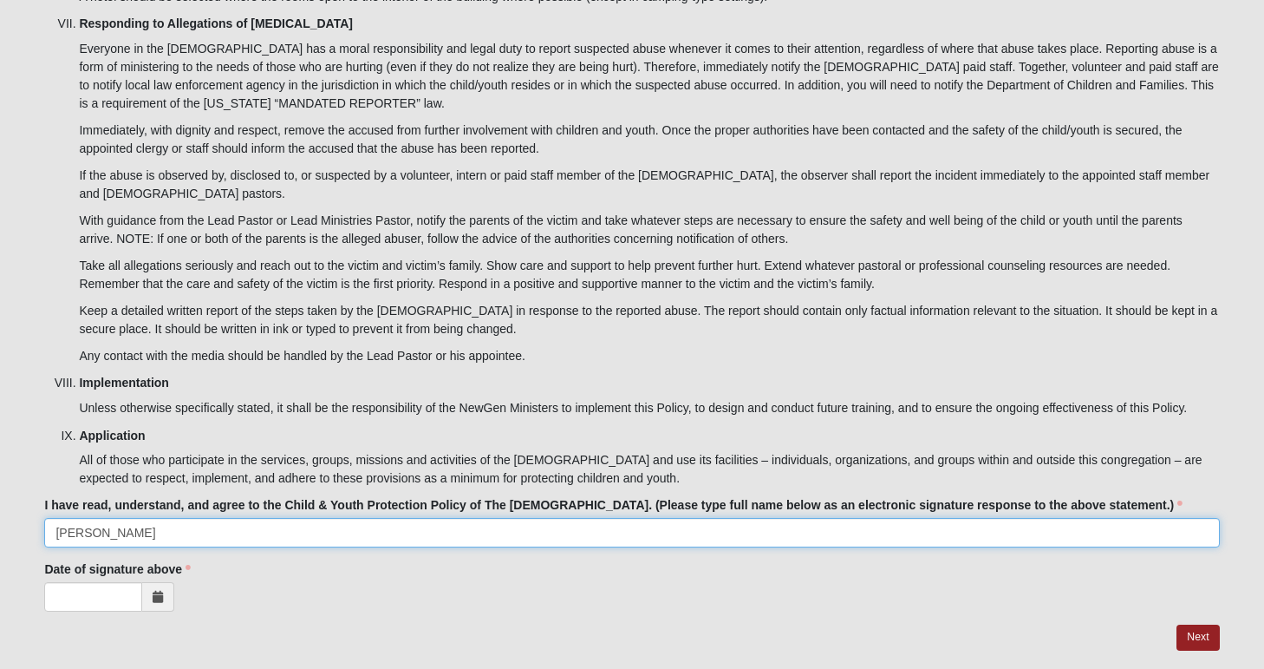
click at [705, 518] on input "[PERSON_NAME]" at bounding box center [631, 532] width 1175 height 29
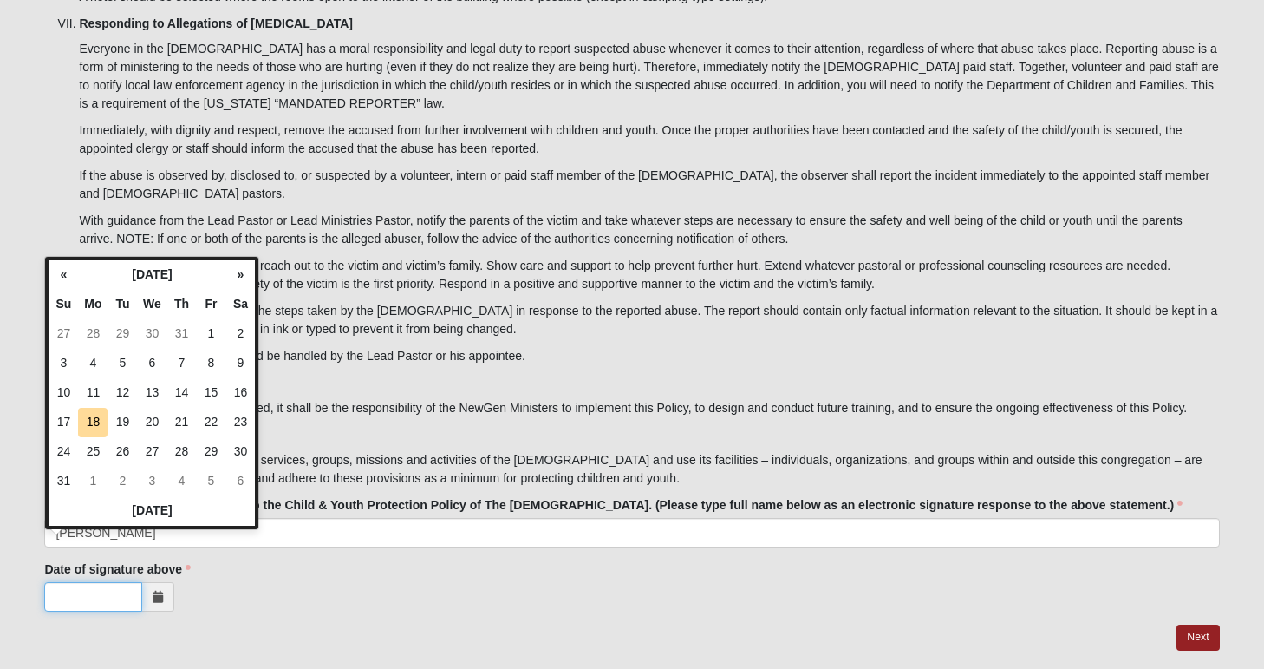
click at [88, 582] on input "Date of signature above" at bounding box center [93, 596] width 98 height 29
click at [95, 427] on td "18" at bounding box center [92, 422] width 29 height 29
type input "[DATE]"
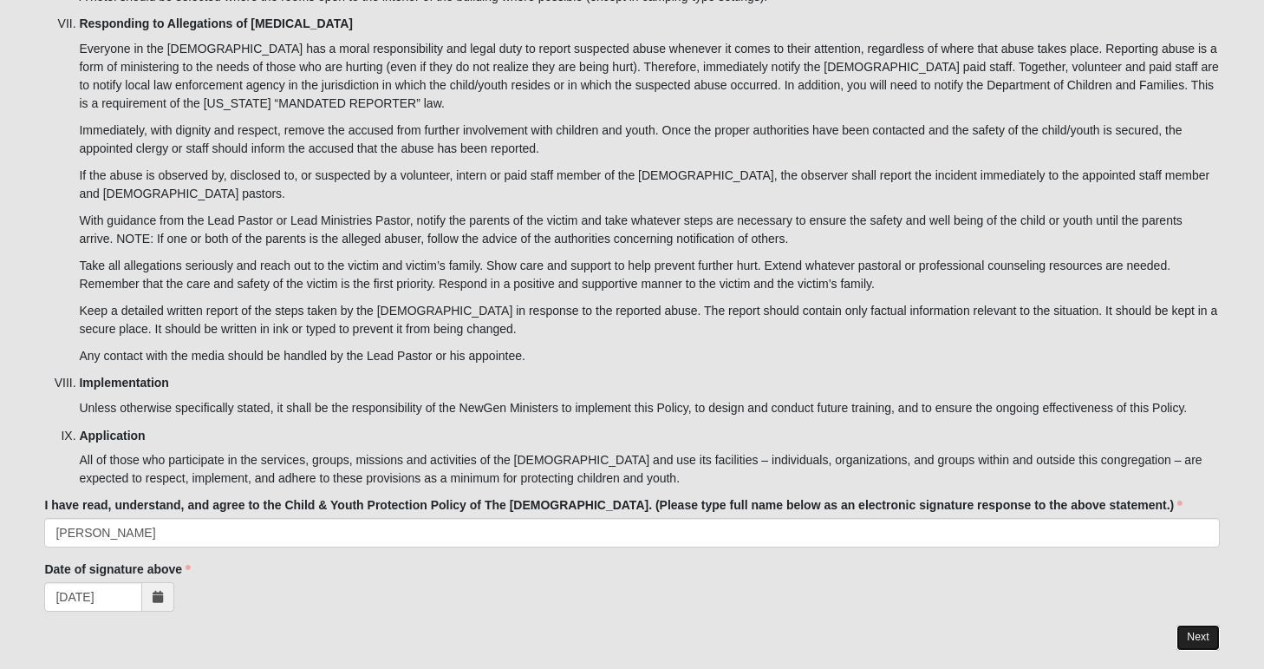
click at [1202, 624] on link "Next" at bounding box center [1198, 636] width 42 height 25
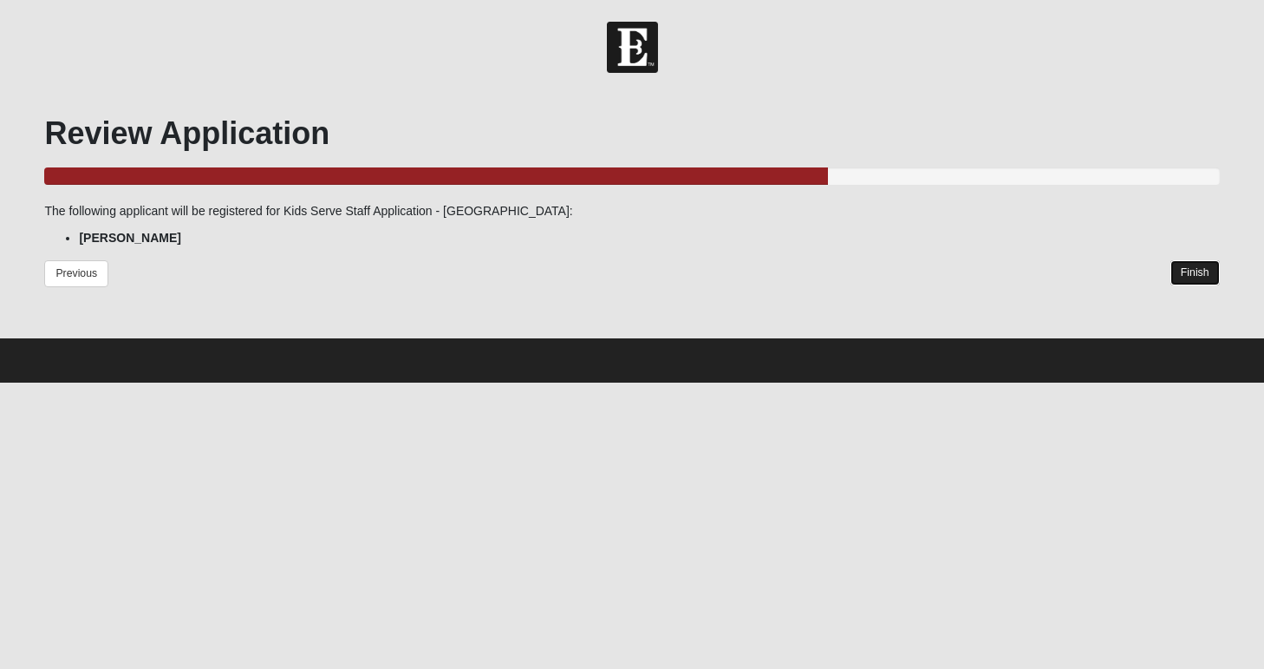
click at [1195, 273] on link "Finish" at bounding box center [1195, 272] width 49 height 25
